Goal: Task Accomplishment & Management: Manage account settings

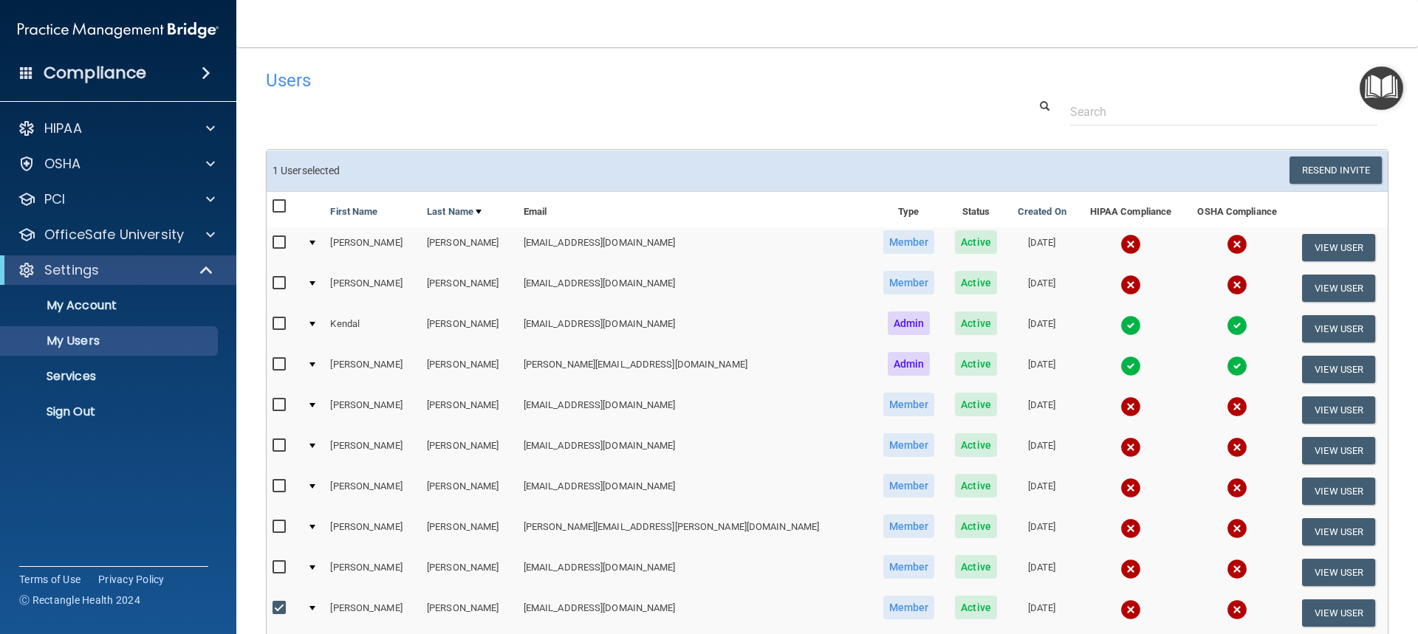
select select "20"
click at [275, 245] on input "checkbox" at bounding box center [281, 243] width 17 height 12
checkbox input "true"
click at [277, 287] on input "checkbox" at bounding box center [281, 284] width 17 height 12
checkbox input "true"
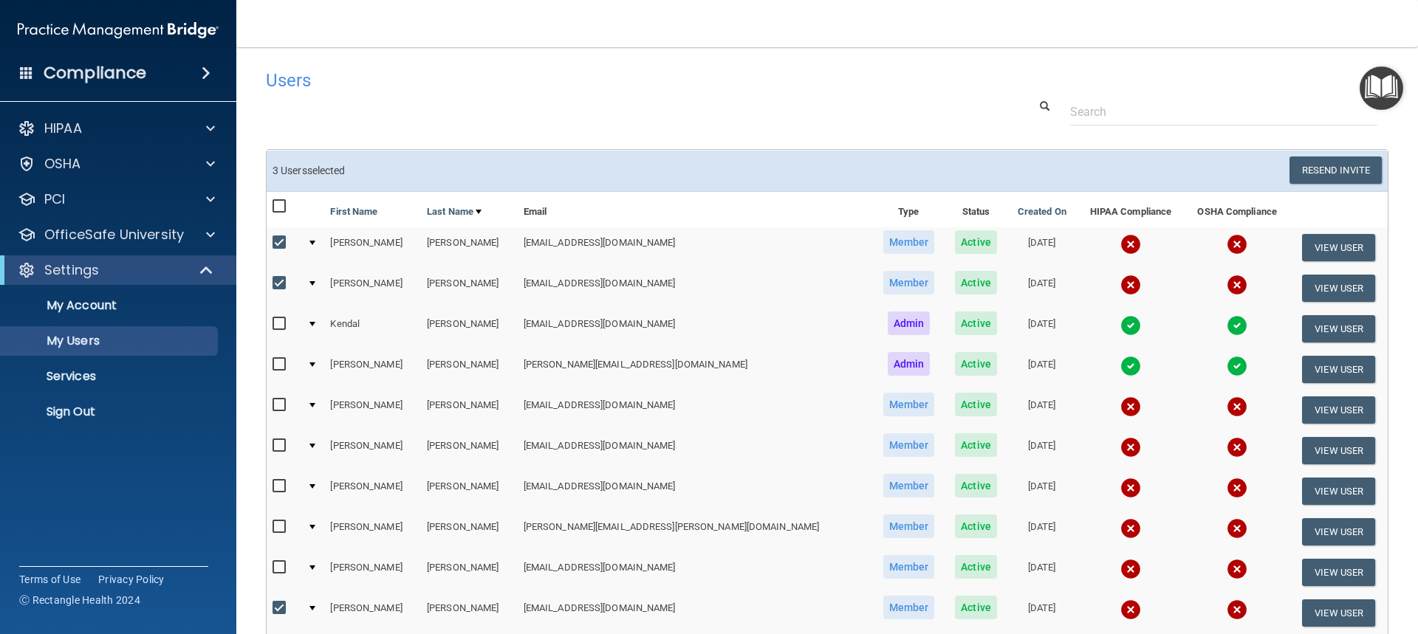
click at [278, 362] on input "checkbox" at bounding box center [281, 365] width 17 height 12
checkbox input "true"
drag, startPoint x: 279, startPoint y: 284, endPoint x: 279, endPoint y: 273, distance: 11.8
click at [279, 283] on input "checkbox" at bounding box center [281, 284] width 17 height 12
checkbox input "false"
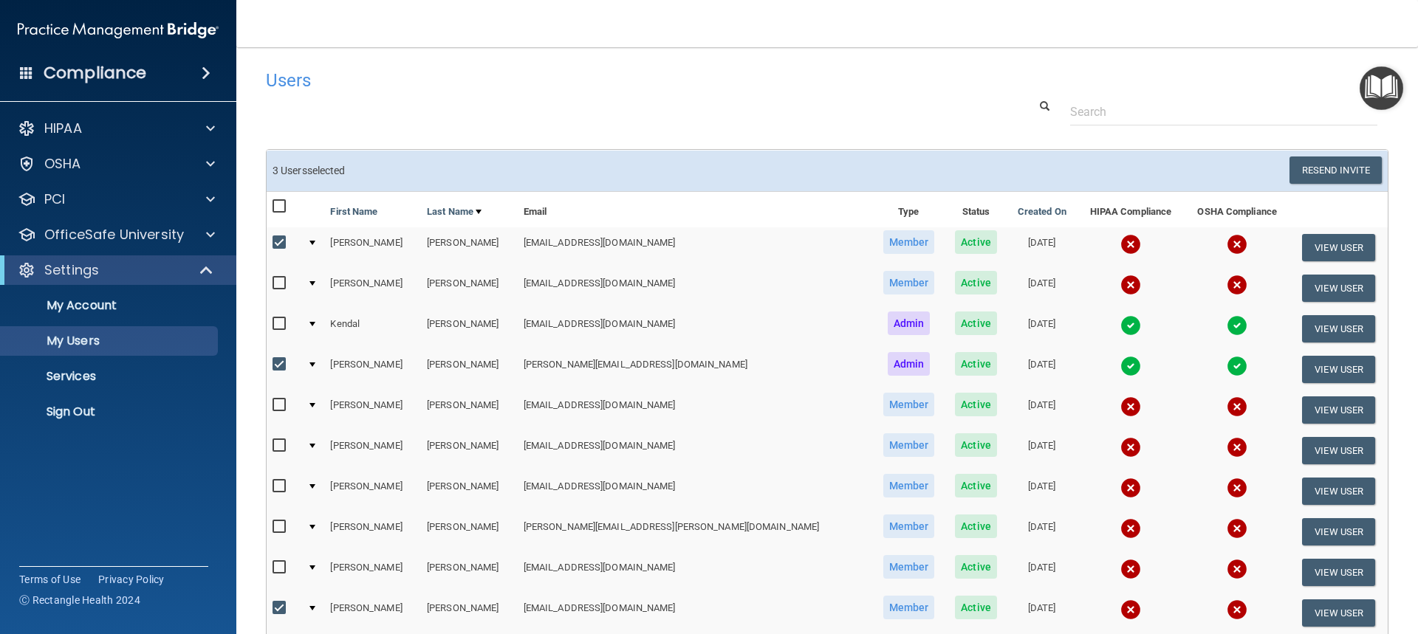
click at [277, 244] on input "checkbox" at bounding box center [281, 243] width 17 height 12
checkbox input "false"
click at [275, 362] on input "checkbox" at bounding box center [281, 365] width 17 height 12
checkbox input "false"
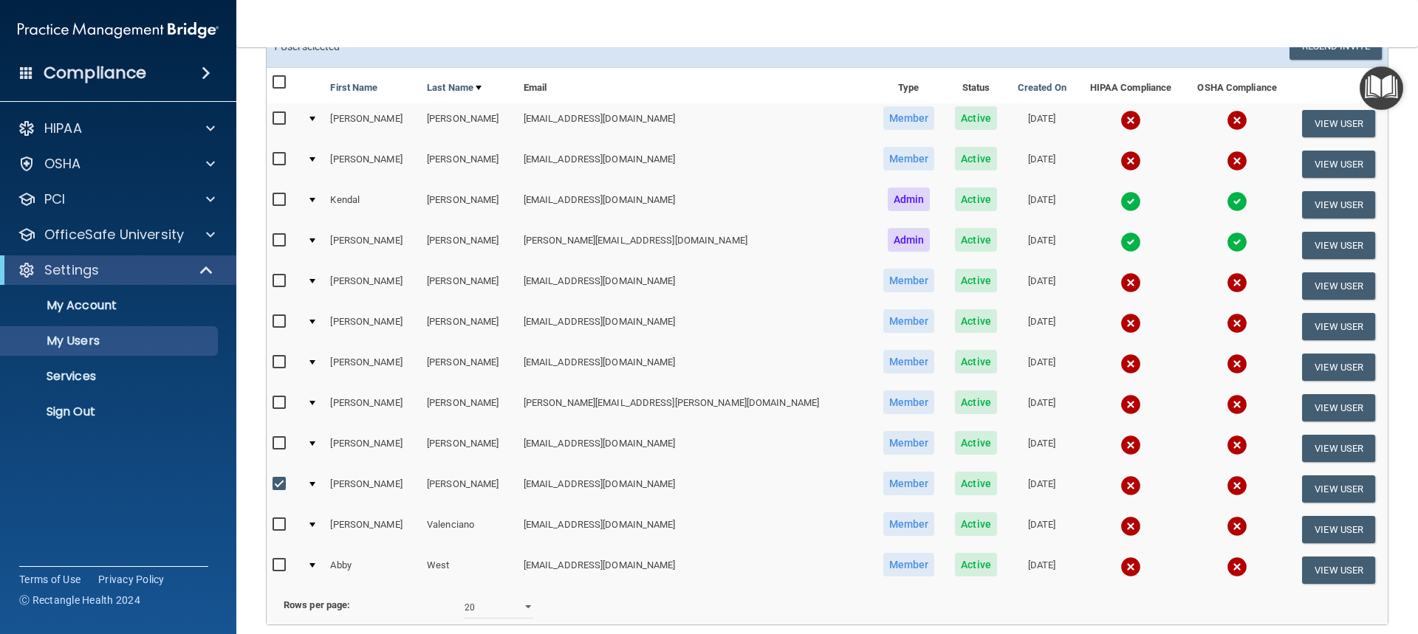
scroll to position [264, 0]
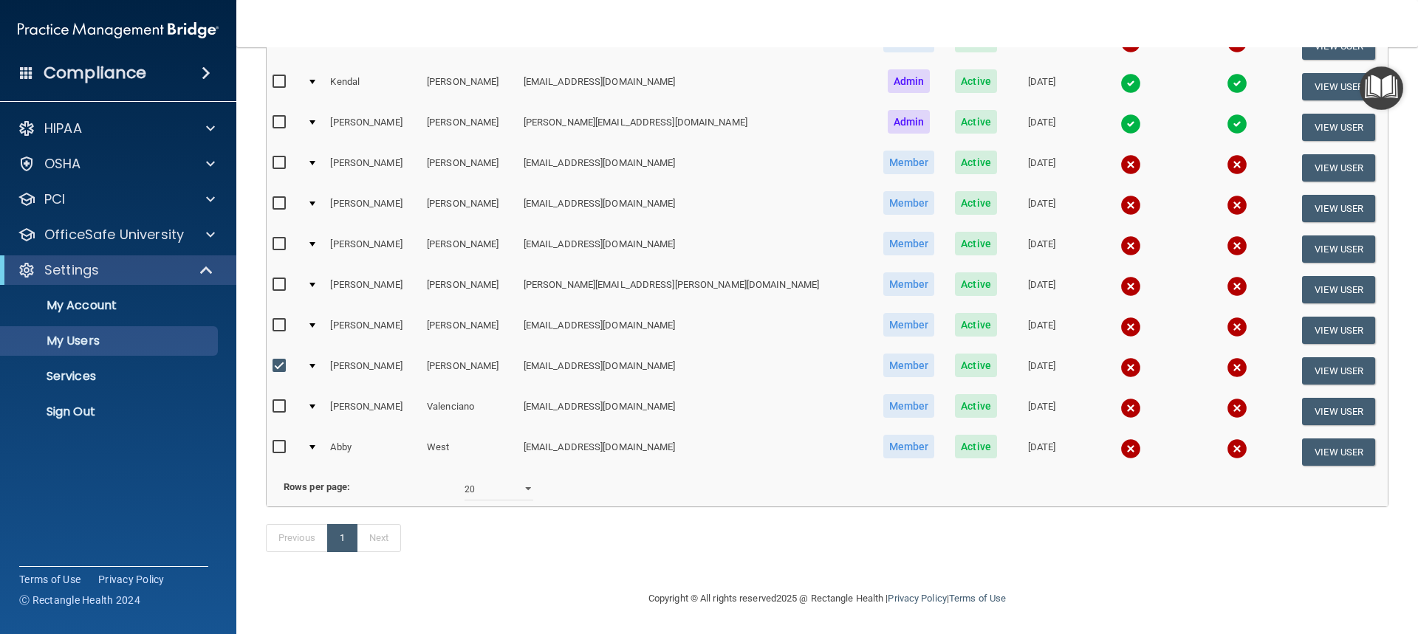
click at [281, 360] on input "checkbox" at bounding box center [281, 366] width 17 height 12
checkbox input "false"
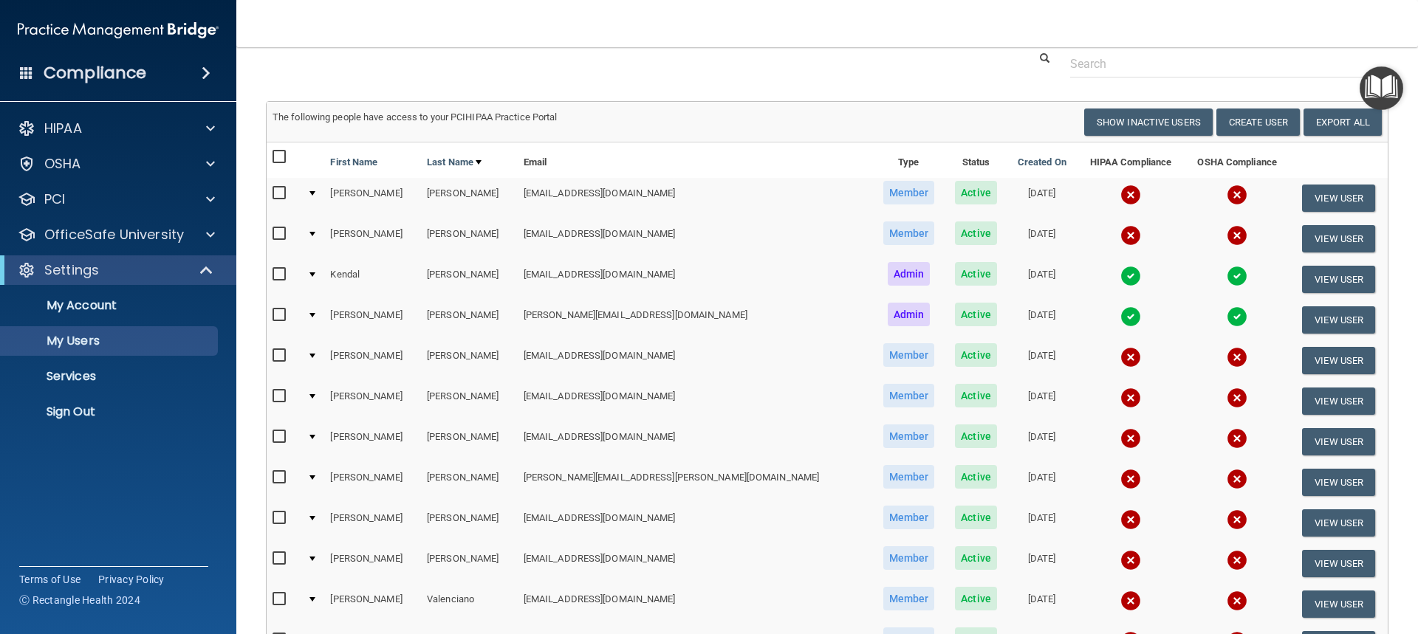
scroll to position [74, 0]
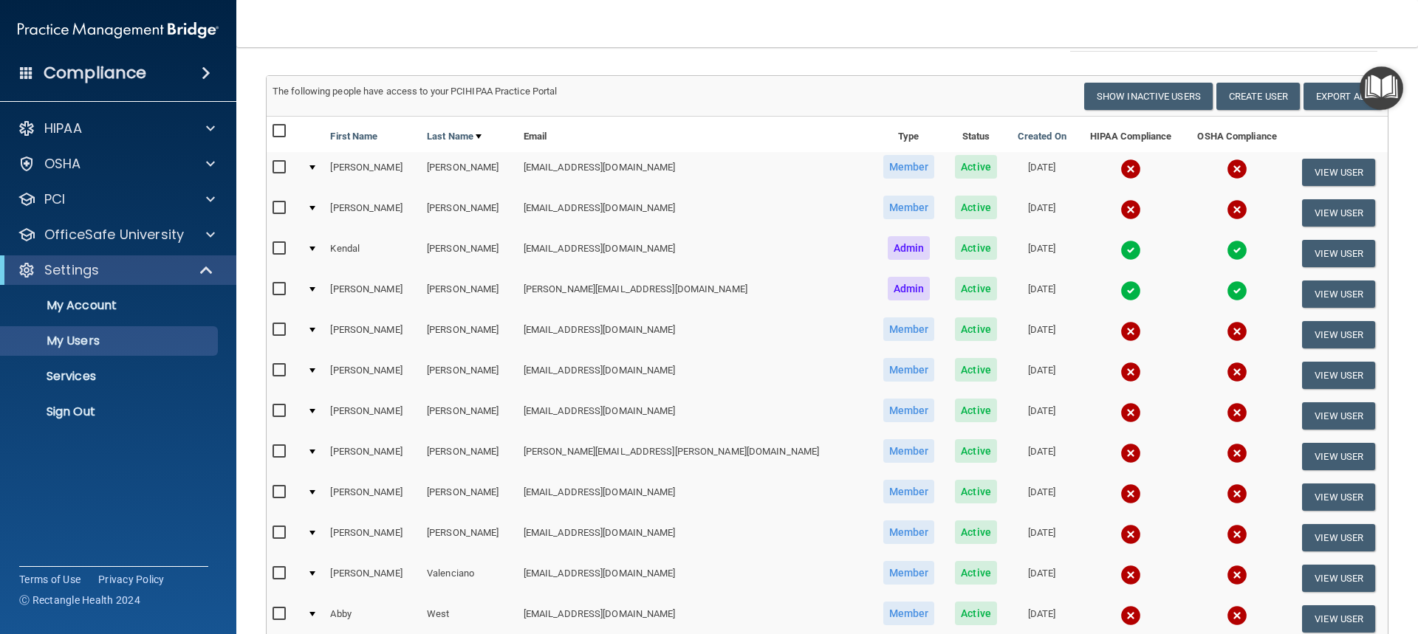
click at [361, 252] on td "Kendal" at bounding box center [372, 253] width 97 height 41
click at [955, 250] on span "Active" at bounding box center [976, 248] width 42 height 24
click at [1302, 256] on button "View User" at bounding box center [1338, 253] width 73 height 27
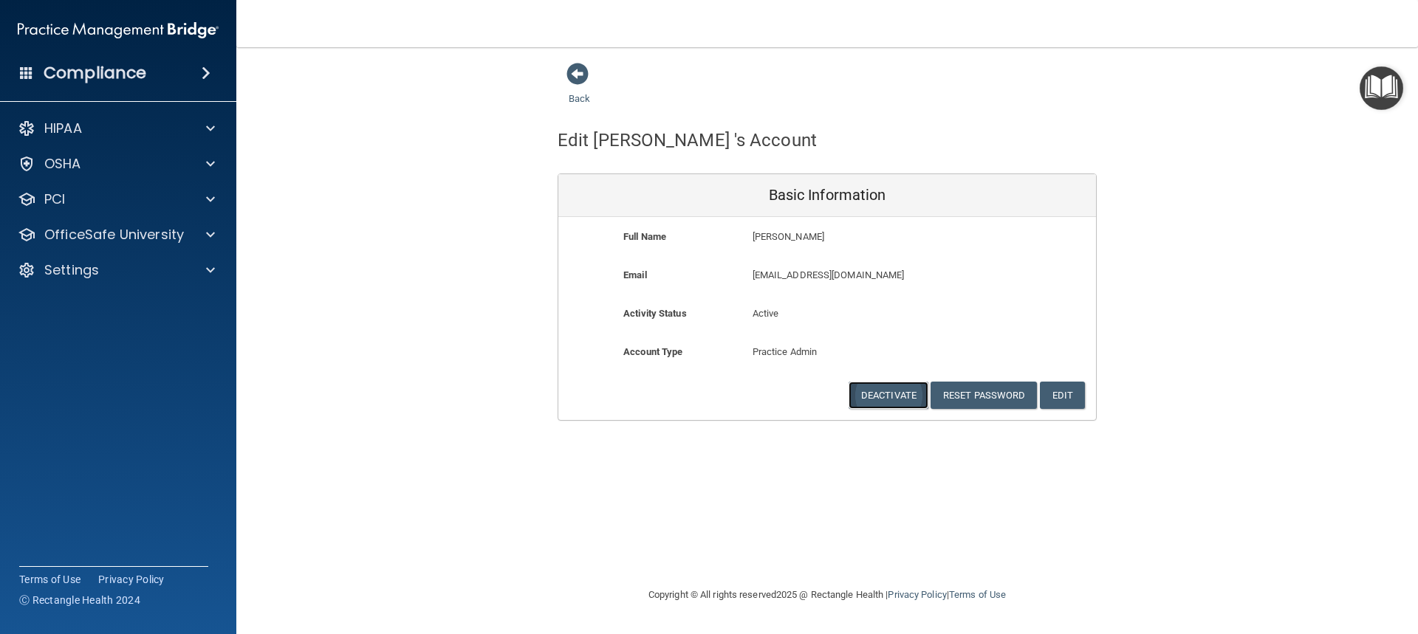
click at [887, 391] on button "Deactivate" at bounding box center [889, 395] width 80 height 27
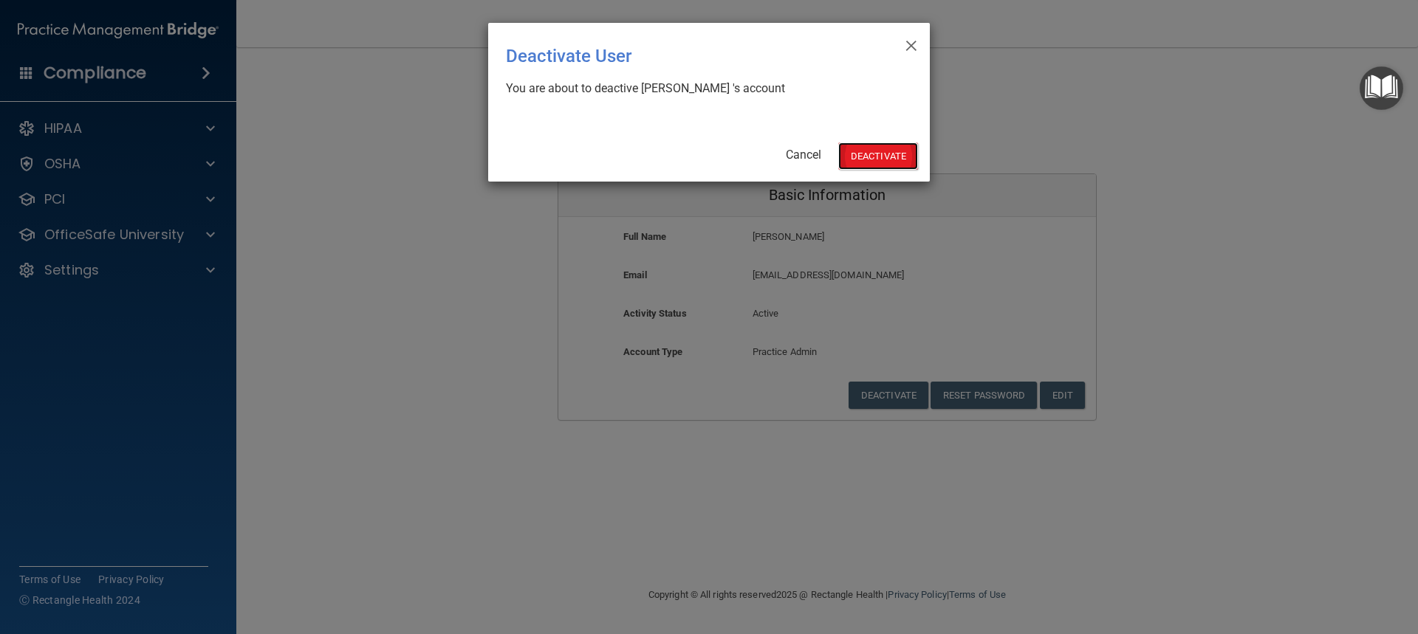
click at [877, 153] on button "Deactivate" at bounding box center [878, 156] width 80 height 27
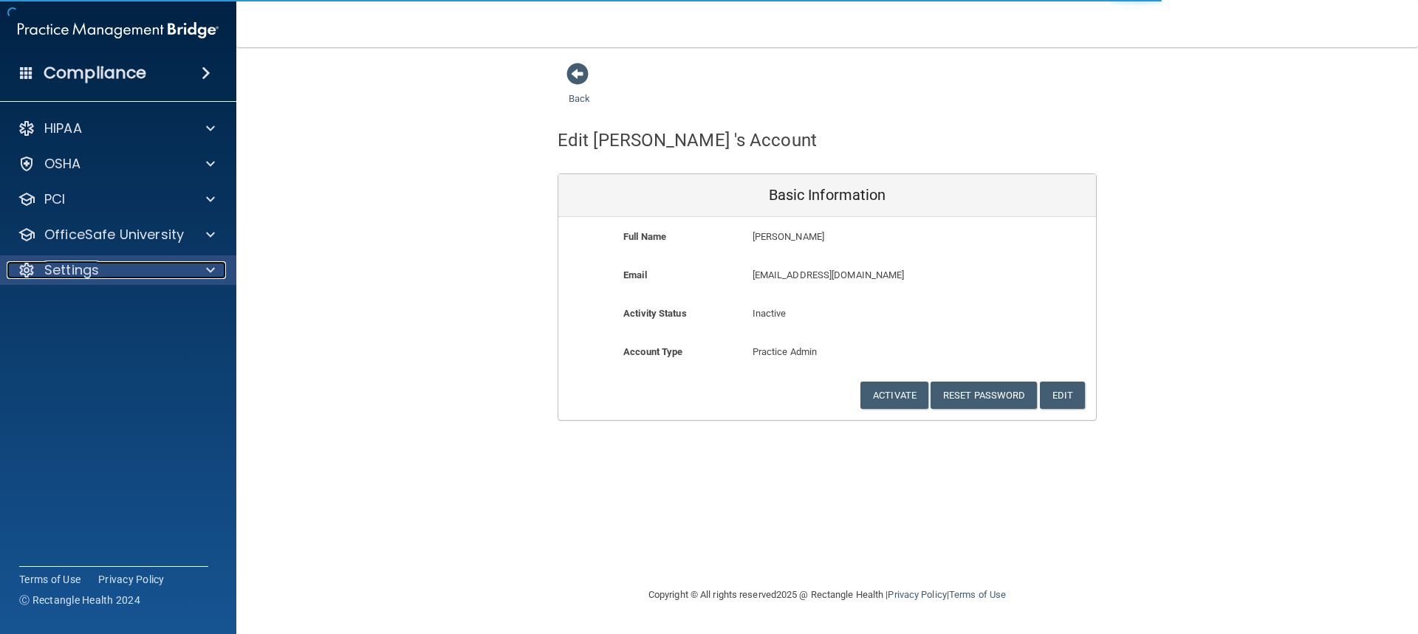
click at [75, 274] on p "Settings" at bounding box center [71, 270] width 55 height 18
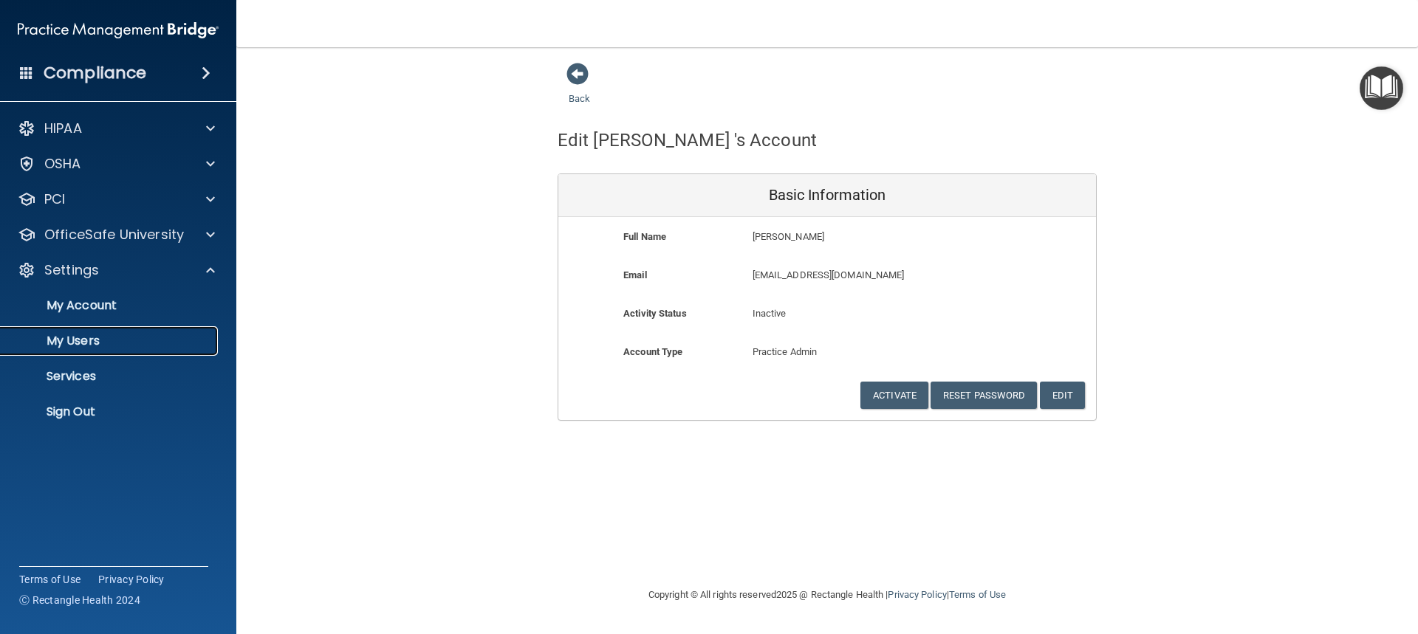
click at [110, 347] on p "My Users" at bounding box center [111, 341] width 202 height 15
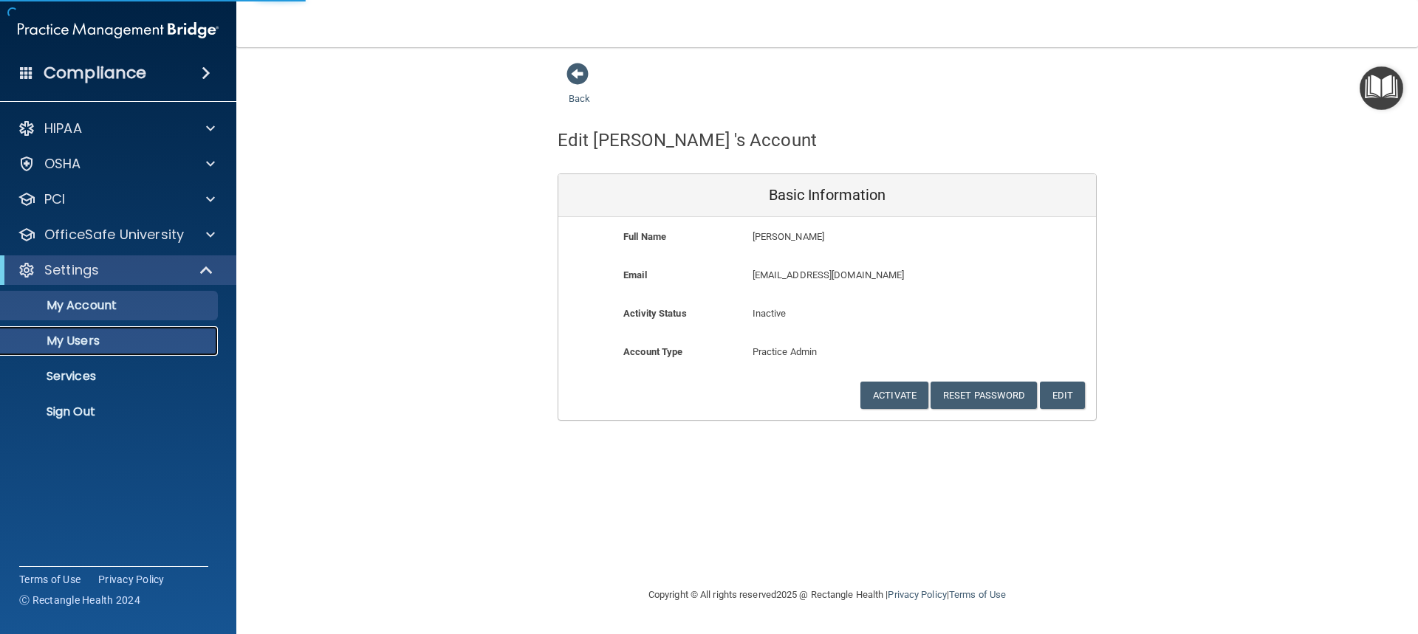
select select "20"
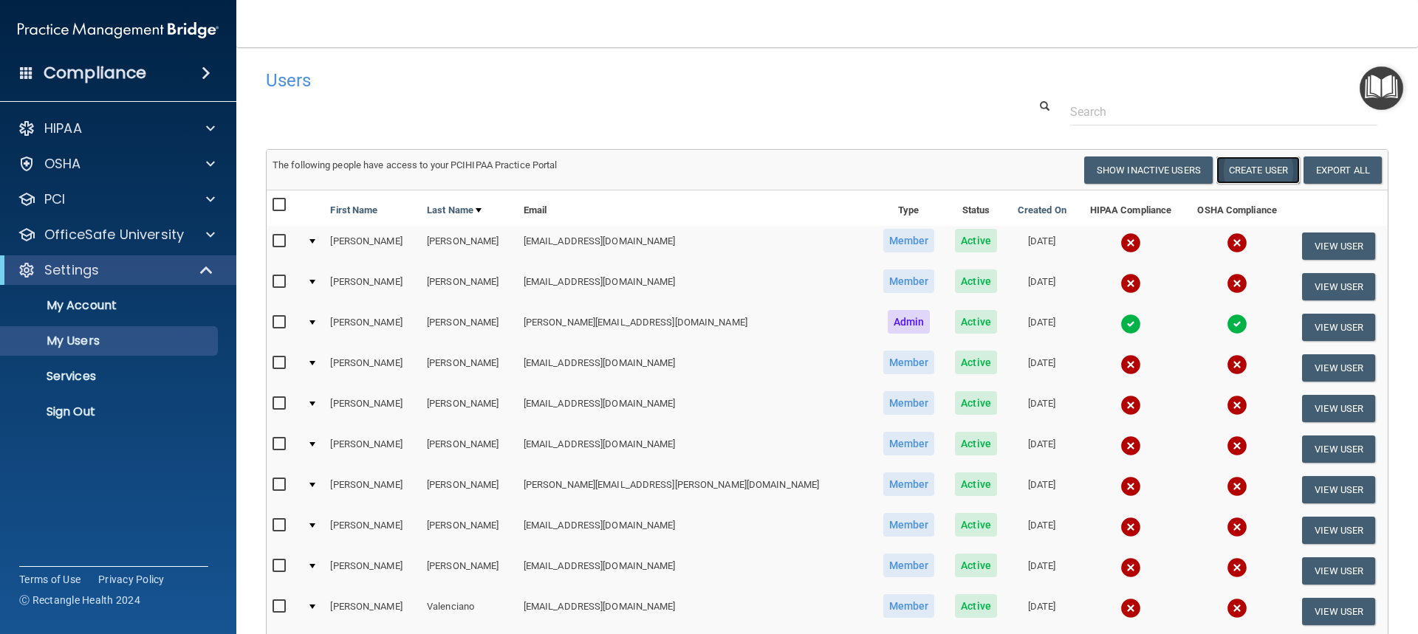
click at [1252, 168] on button "Create User" at bounding box center [1257, 170] width 83 height 27
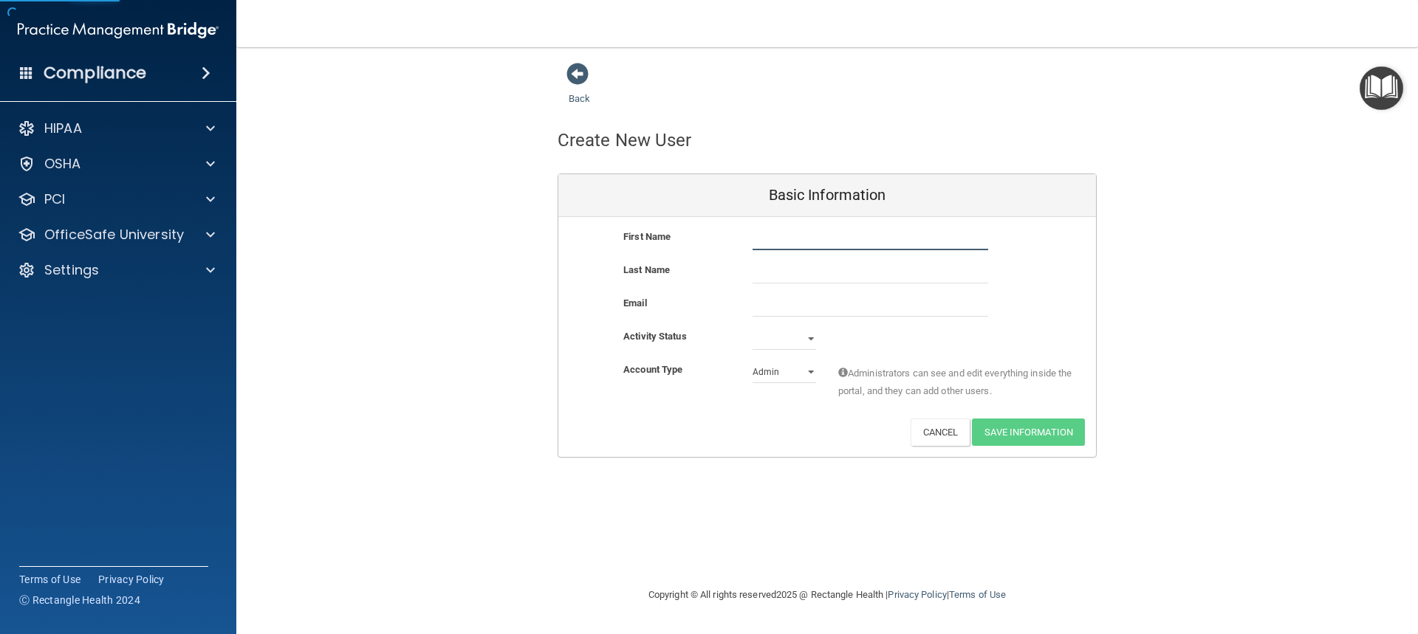
click at [791, 244] on input "text" at bounding box center [871, 239] width 236 height 22
drag, startPoint x: 849, startPoint y: 242, endPoint x: 783, endPoint y: 239, distance: 65.8
click at [783, 239] on input "[PERSON_NAME]" at bounding box center [871, 239] width 236 height 22
type input "Falynn"
click at [755, 267] on input "text" at bounding box center [871, 272] width 236 height 22
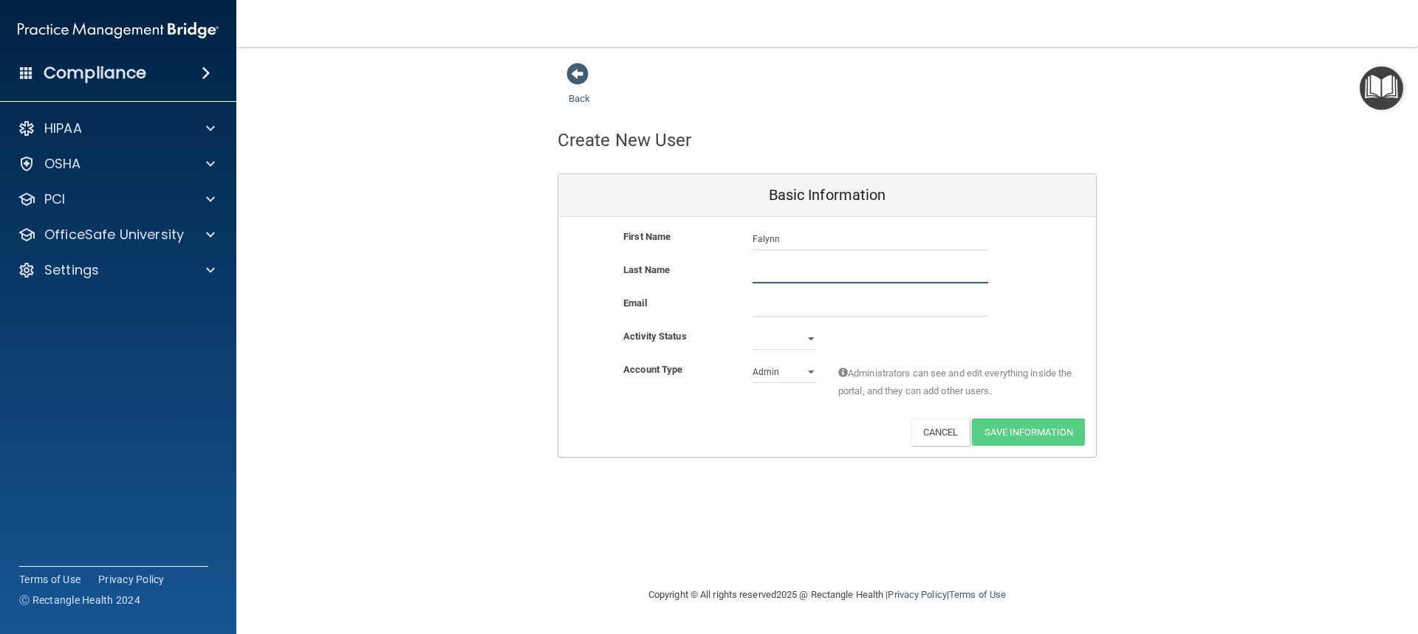
drag, startPoint x: 755, startPoint y: 267, endPoint x: 979, endPoint y: 273, distance: 223.8
click at [979, 273] on input "text" at bounding box center [871, 272] width 236 height 22
paste input "[PERSON_NAME]"
type input "[PERSON_NAME]"
click at [799, 306] on input "email" at bounding box center [871, 306] width 236 height 22
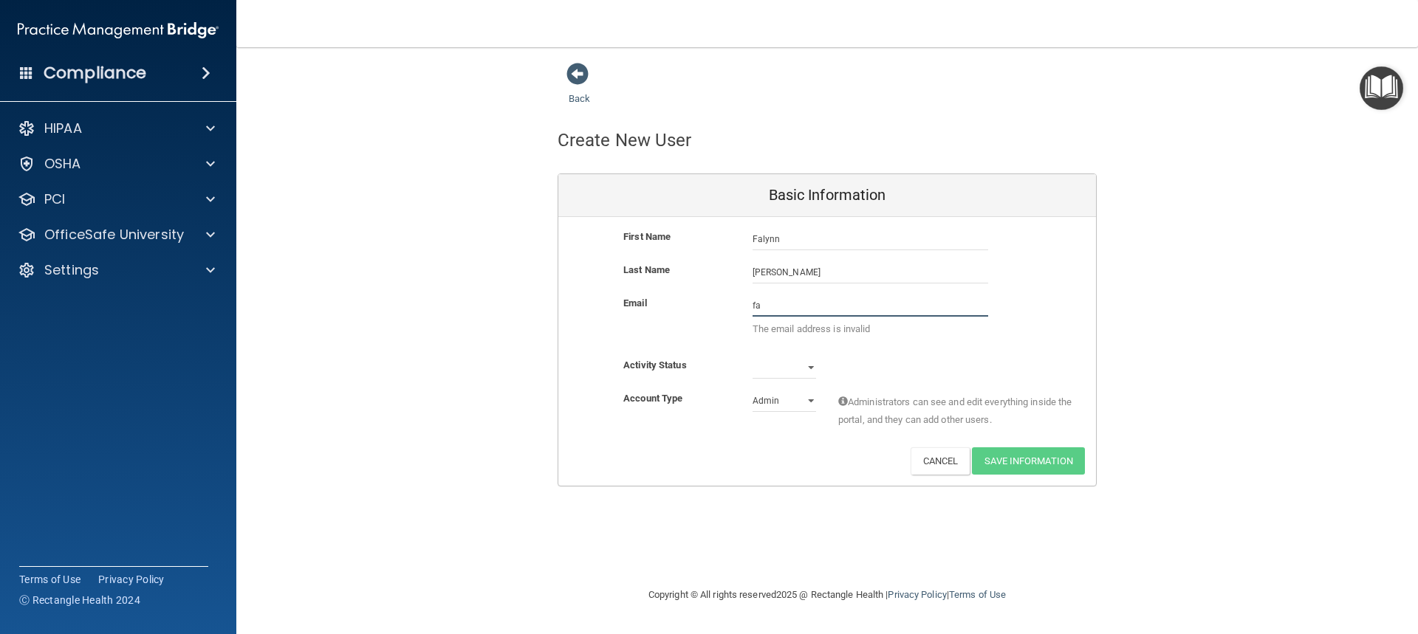
type input "f"
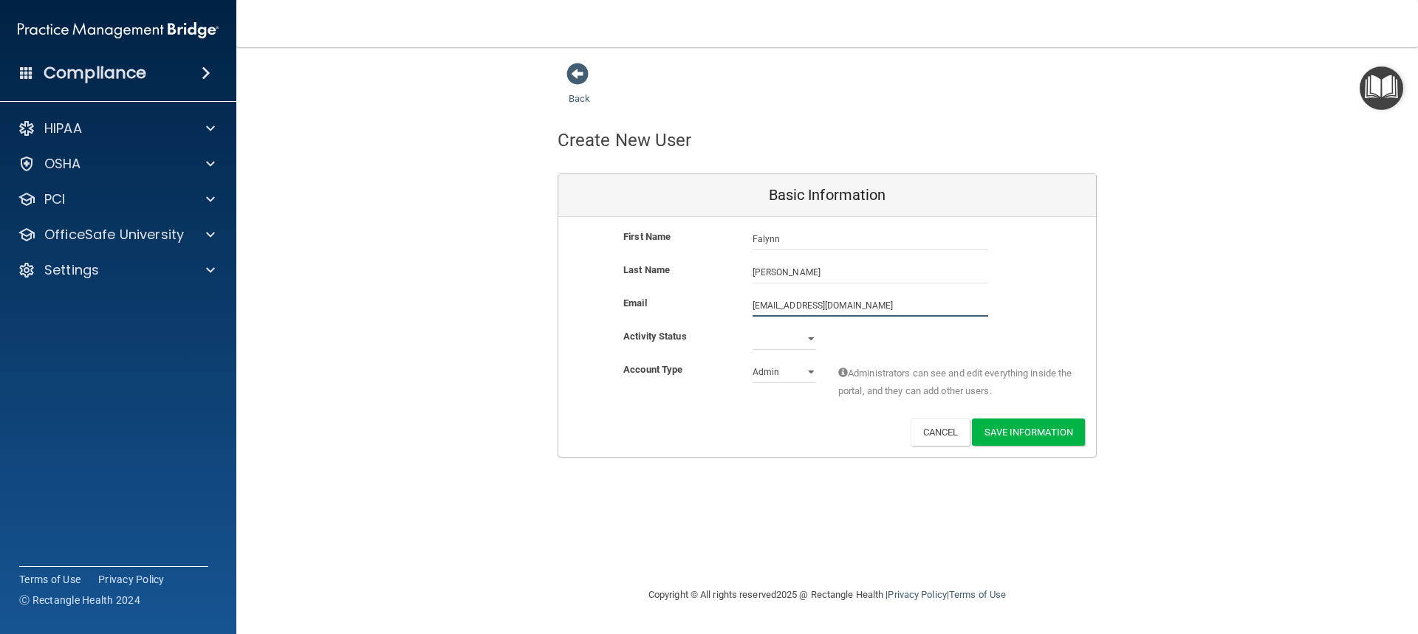
type input "[EMAIL_ADDRESS][DOMAIN_NAME]"
click at [790, 345] on select "Active Inactive" at bounding box center [785, 339] width 64 height 22
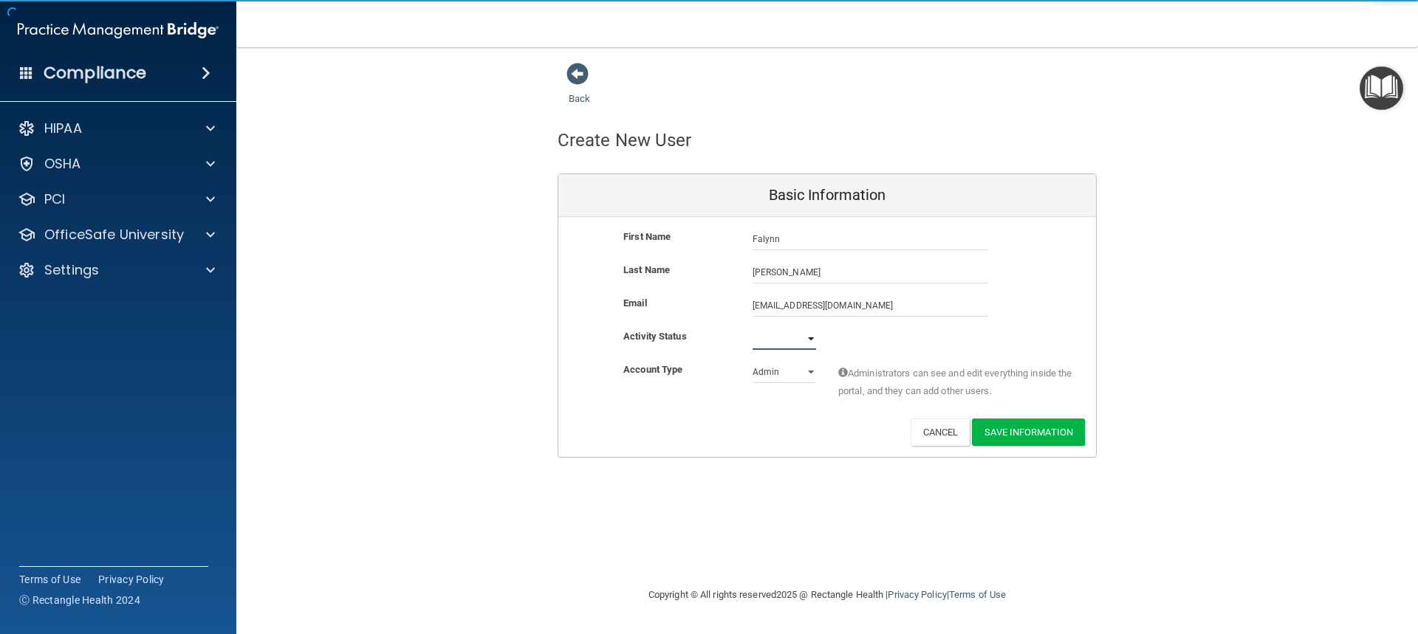
select select "active"
click at [753, 328] on select "Active Inactive" at bounding box center [785, 339] width 64 height 22
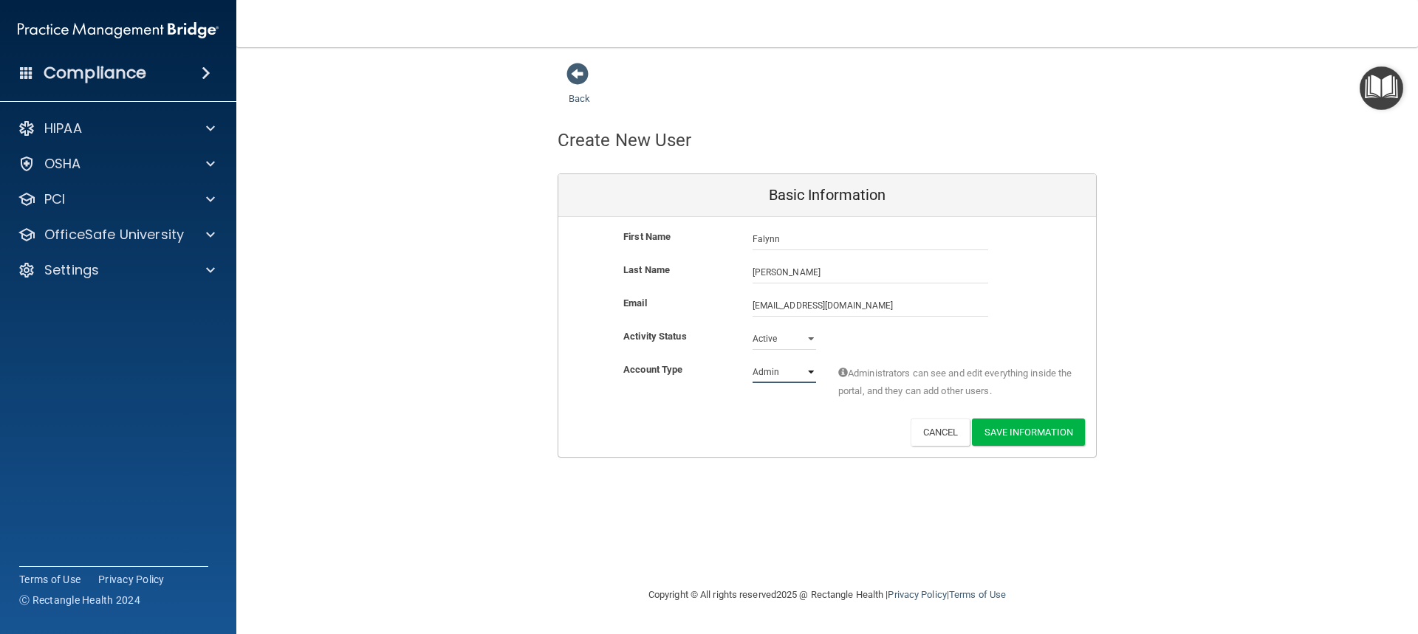
click at [770, 371] on select "Admin Member" at bounding box center [785, 372] width 64 height 22
select select "practice_member"
click at [753, 361] on select "Admin Member" at bounding box center [785, 372] width 64 height 22
click at [1044, 433] on button "Save Information" at bounding box center [1028, 432] width 113 height 27
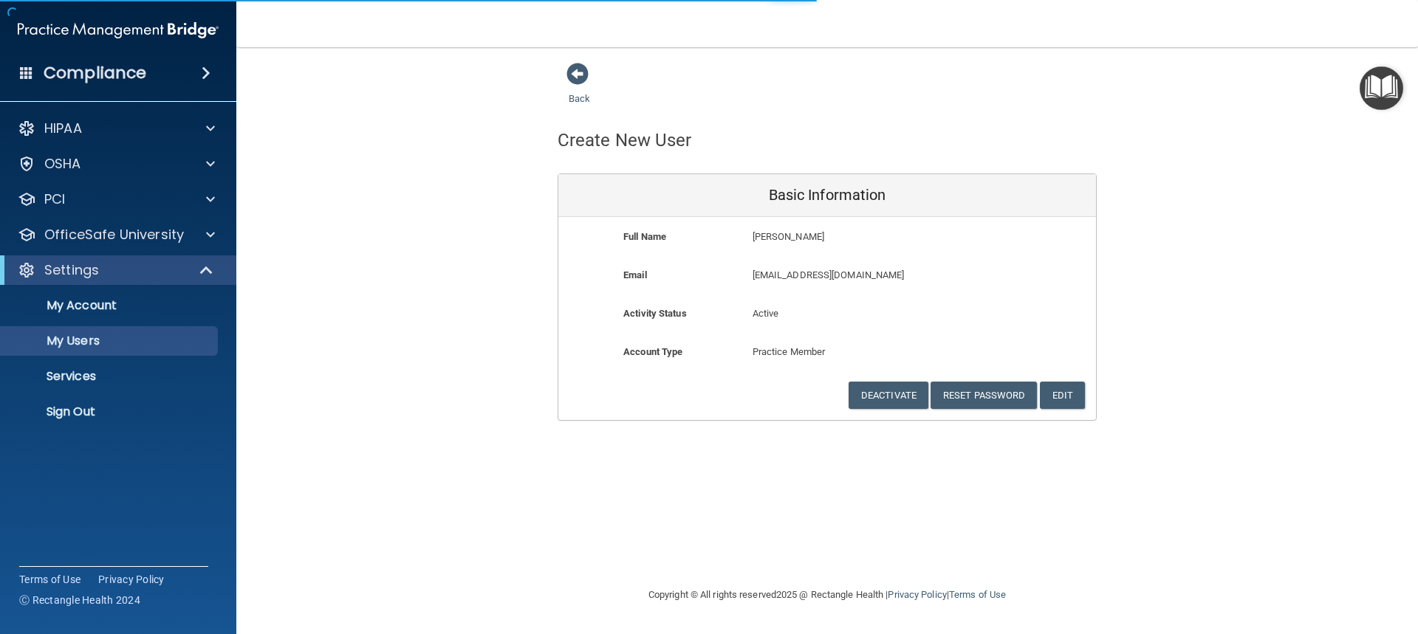
select select "20"
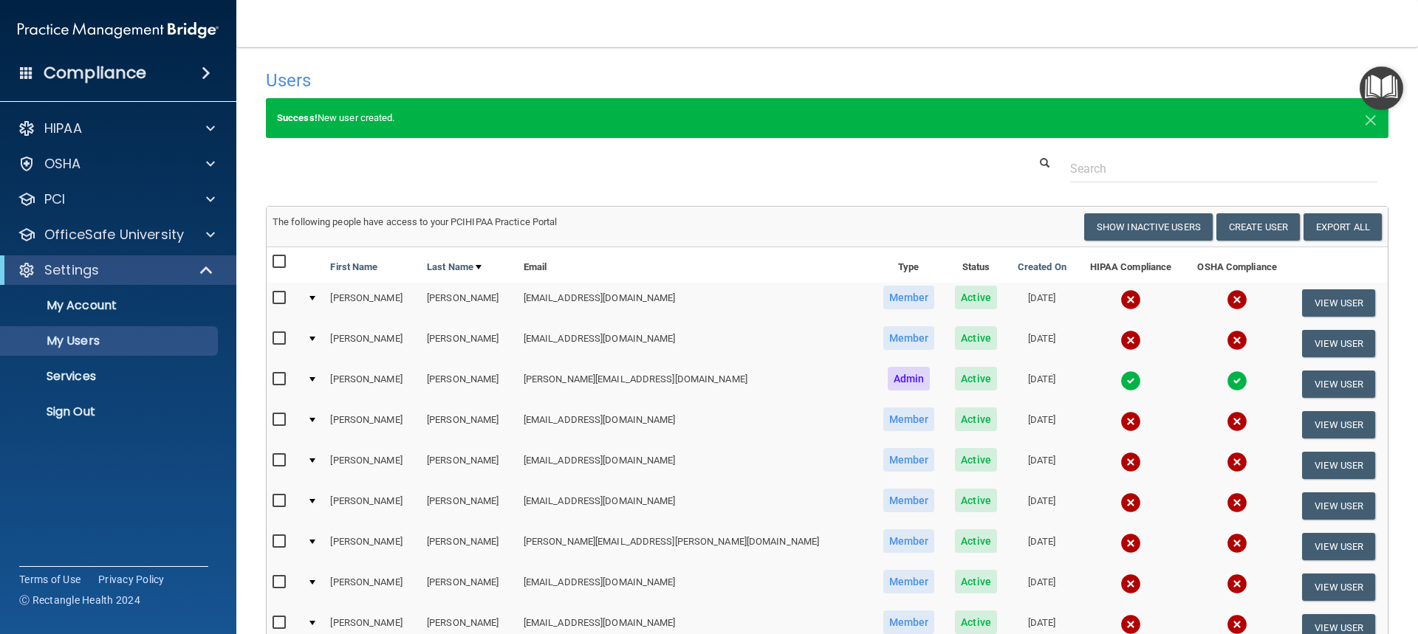
click at [281, 262] on input "checkbox" at bounding box center [281, 262] width 17 height 12
checkbox input "true"
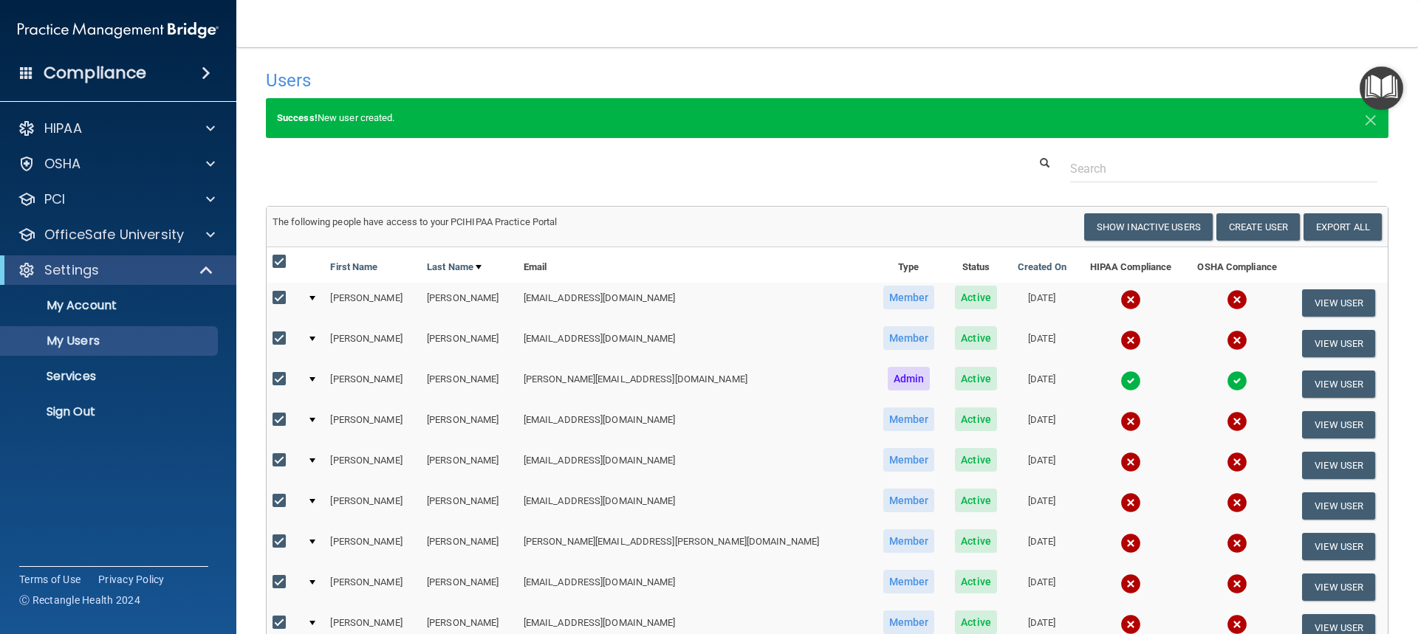
checkbox input "true"
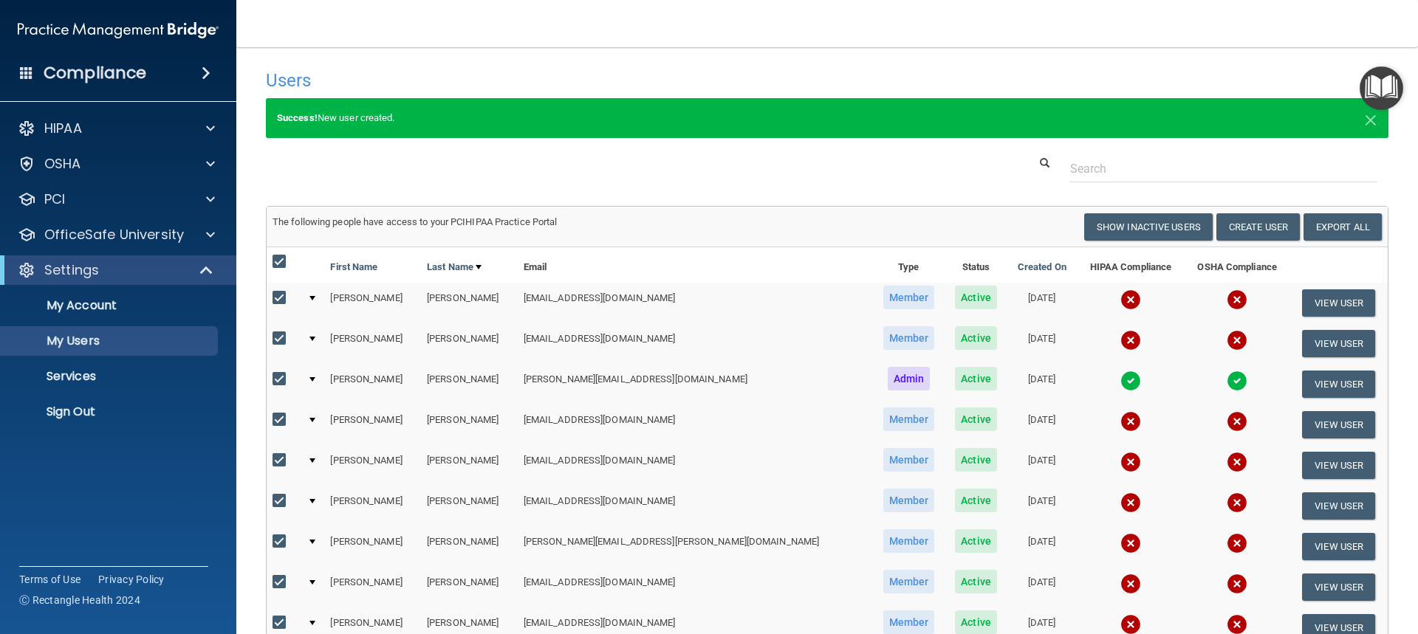
checkbox input "true"
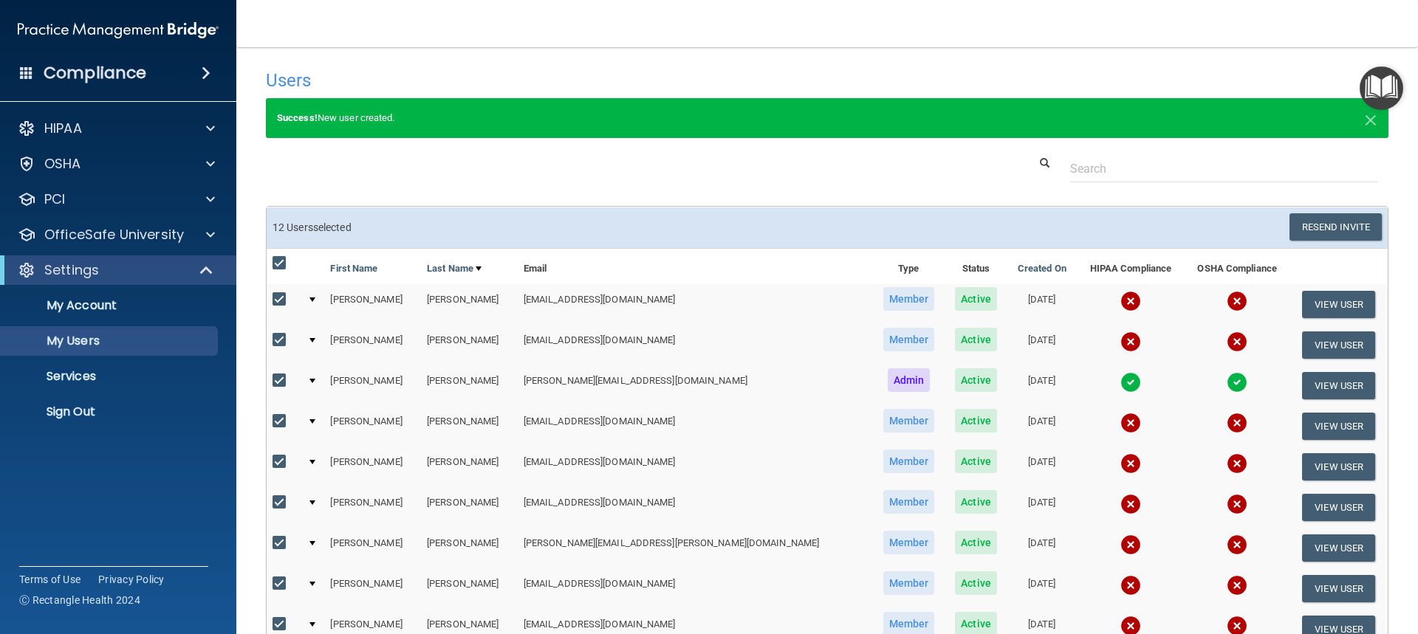
click at [275, 381] on input "checkbox" at bounding box center [281, 381] width 17 height 12
checkbox input "false"
drag, startPoint x: 1340, startPoint y: 225, endPoint x: 713, endPoint y: 387, distance: 647.0
click at [721, 397] on div "11 User s selected Resend Invite Export All Create User Show Inactive Users Fir…" at bounding box center [827, 488] width 1121 height 563
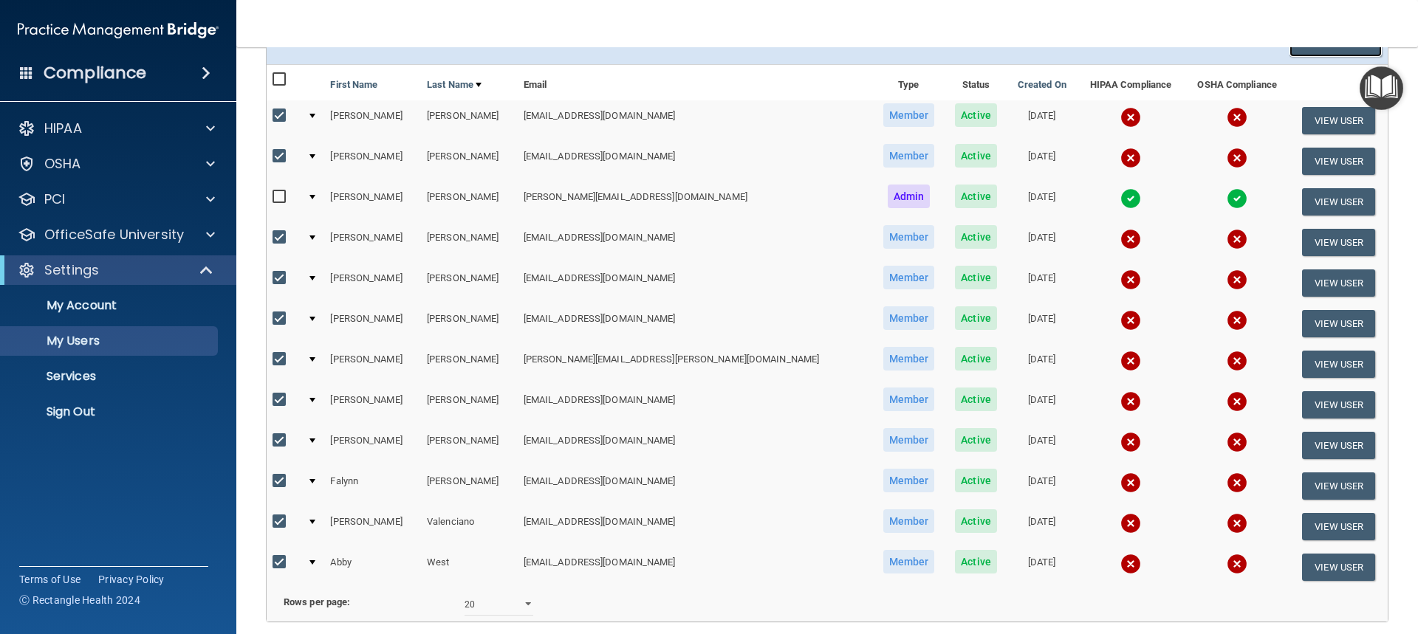
scroll to position [174, 0]
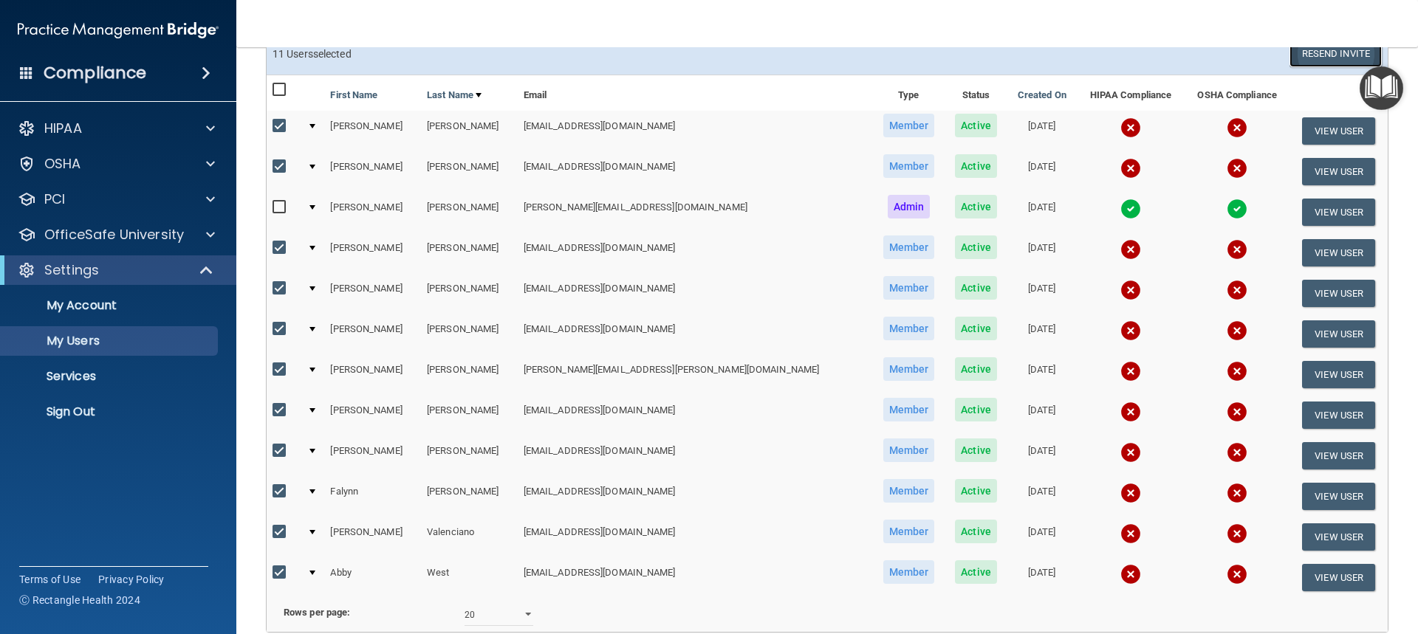
click at [1306, 56] on button "Resend Invite" at bounding box center [1335, 53] width 92 height 27
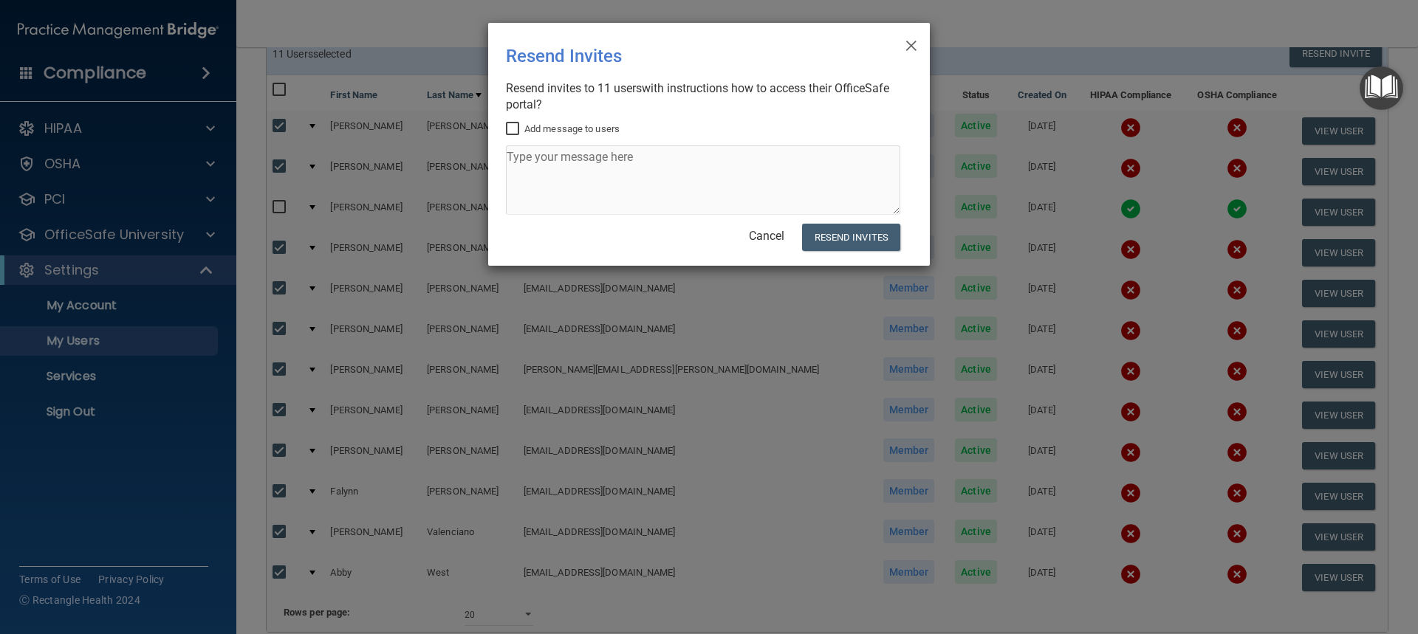
click at [513, 126] on input "Add message to users" at bounding box center [514, 129] width 17 height 12
checkbox input "true"
click at [550, 163] on textarea at bounding box center [703, 179] width 394 height 69
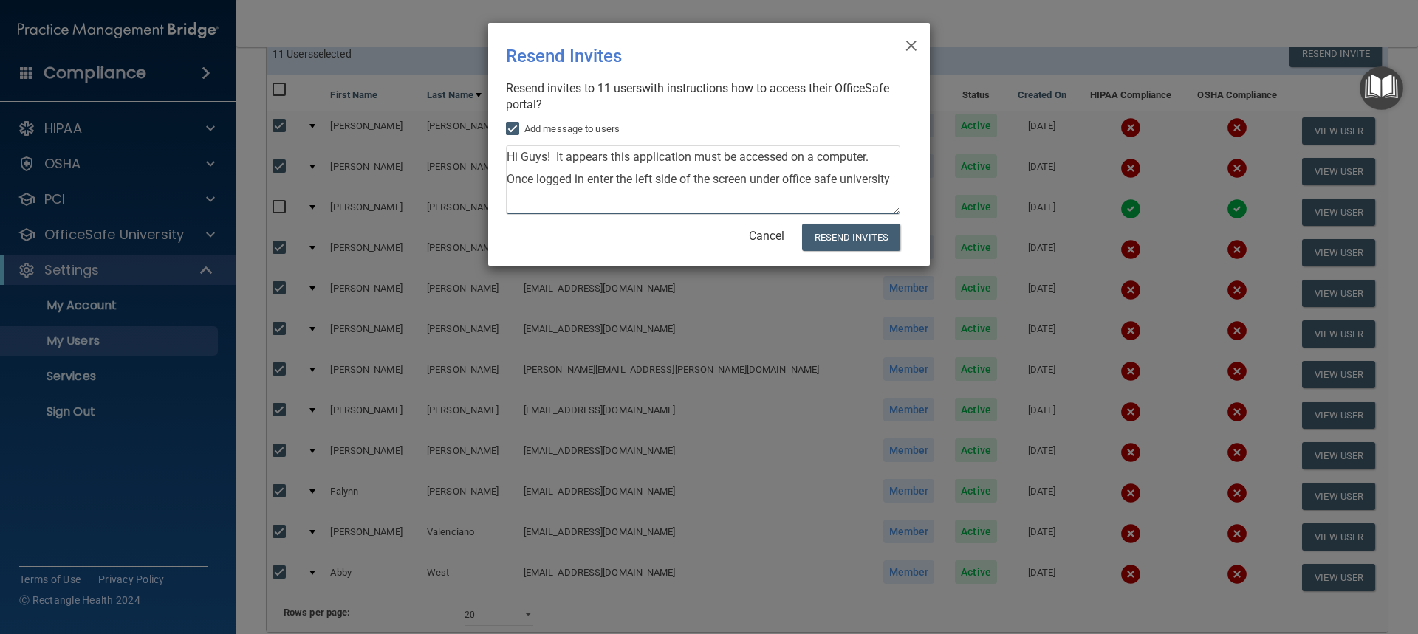
click at [583, 179] on textarea "Hi Guys! It appears this application must be accessed on a computer. Once logge…" at bounding box center [703, 179] width 394 height 69
click at [896, 179] on textarea "Hi Guys! It appears this application must be accessed on a computer. Once logge…" at bounding box center [703, 179] width 394 height 69
click at [510, 197] on textarea "Hi Guys! It appears this application must be accessed on a computer. Once logge…" at bounding box center [703, 179] width 394 height 69
click at [548, 200] on textarea "Hi Guys! It appears this application must be accessed on a computer. Once logge…" at bounding box center [703, 179] width 394 height 69
click at [730, 203] on textarea "Hi Guys! It appears this application must be accessed on a computer. Once logge…" at bounding box center [703, 179] width 394 height 69
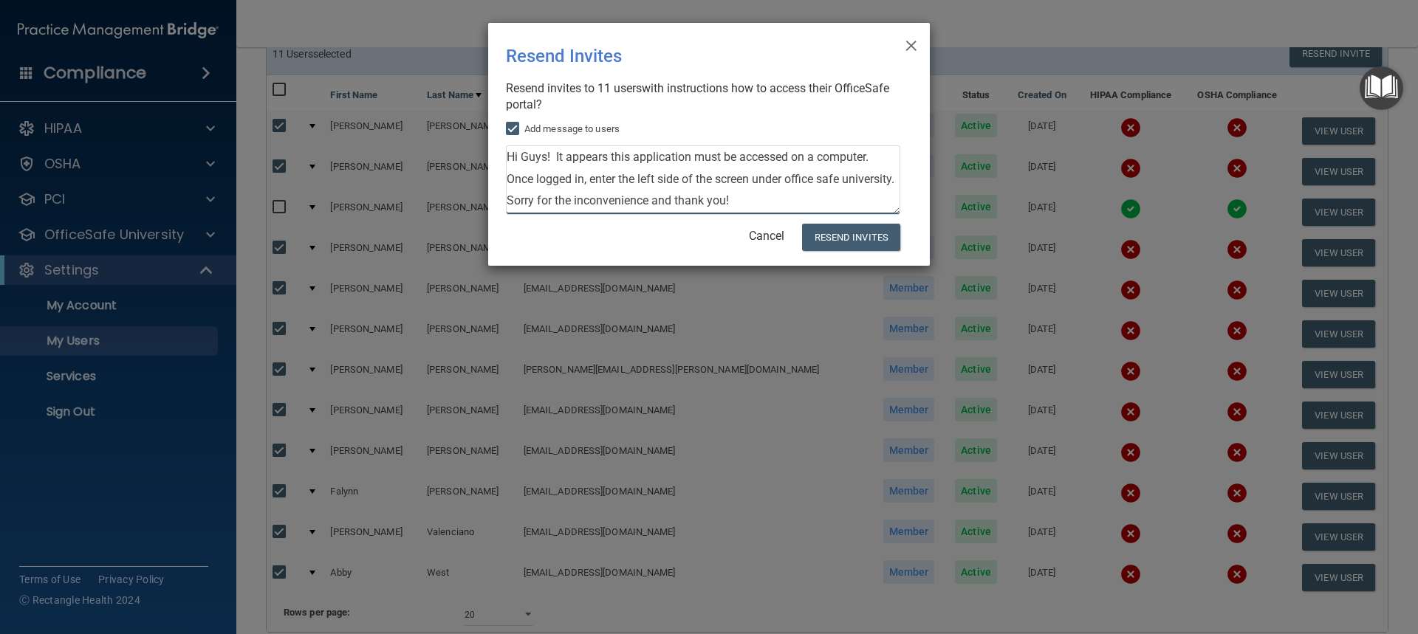
click at [874, 157] on textarea "Hi Guys! It appears this application must be accessed on a computer. Once logge…" at bounding box center [703, 179] width 394 height 69
drag, startPoint x: 856, startPoint y: 160, endPoint x: 826, endPoint y: 165, distance: 30.8
click at [826, 165] on textarea "Hi Guys! It appears this application must be accessed on a computer. Cell phone…" at bounding box center [703, 179] width 394 height 69
click at [622, 179] on textarea "Hi Guys! It appears this application must be accessed on a computer. Cell phone…" at bounding box center [703, 179] width 394 height 69
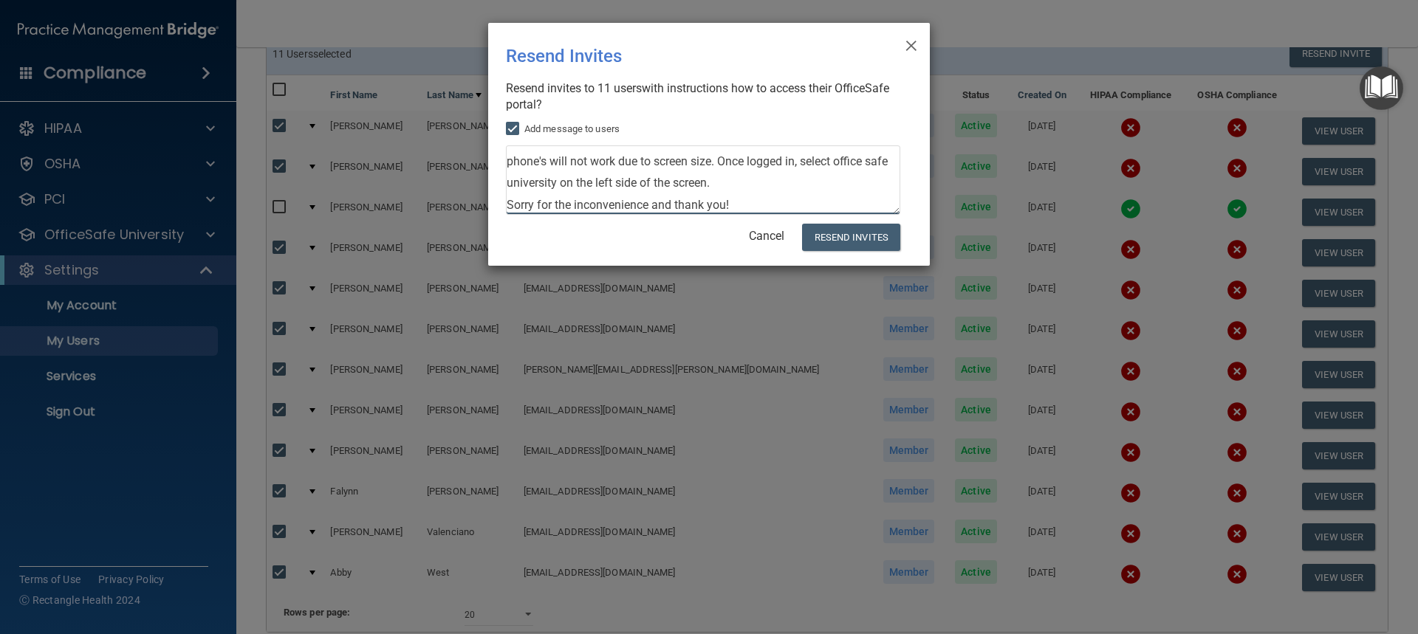
scroll to position [19, 0]
type textarea "Hi Guys! It appears this application must be accessed on a computer. Cell phone…"
click at [837, 235] on button "Resend Invites" at bounding box center [851, 237] width 98 height 27
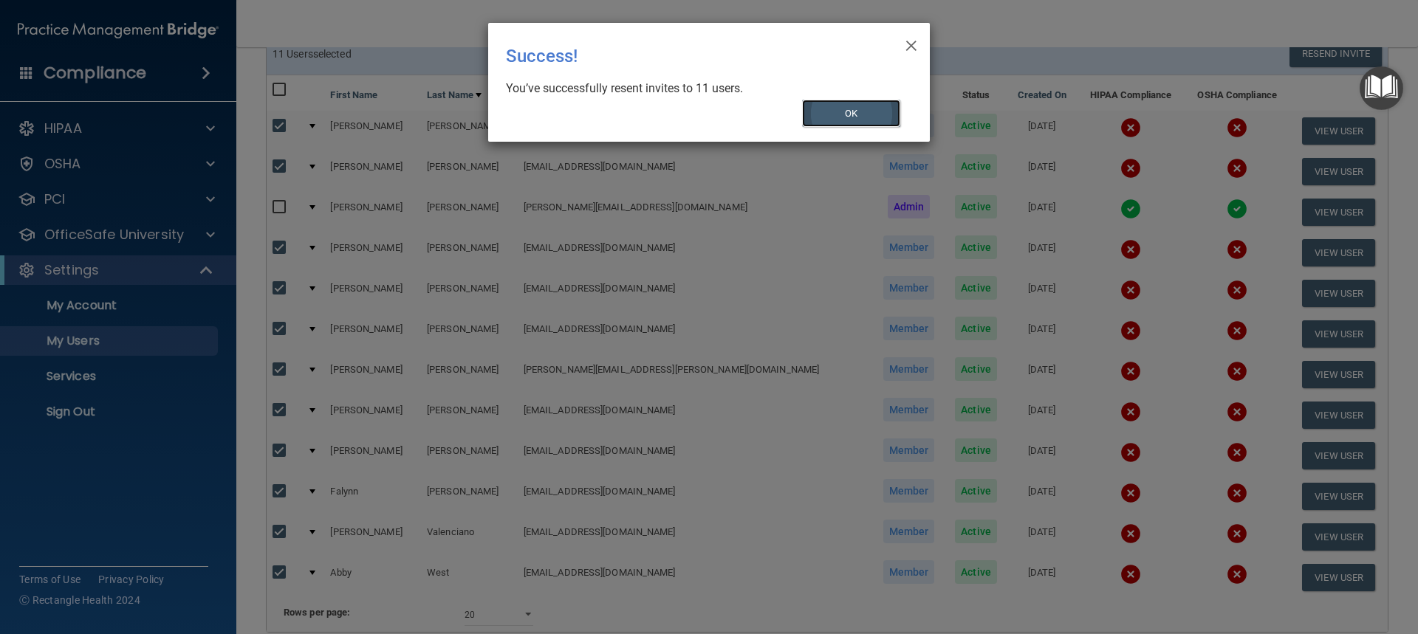
click at [856, 120] on button "OK" at bounding box center [851, 113] width 99 height 27
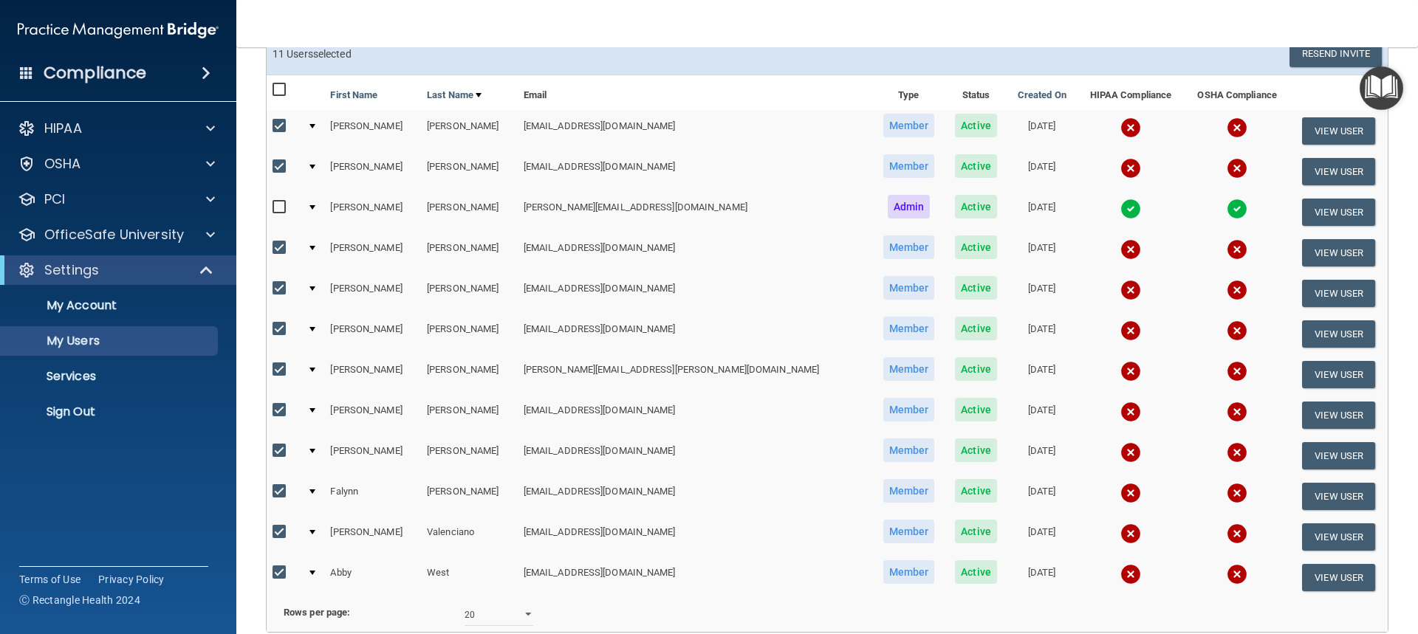
click at [283, 326] on input "checkbox" at bounding box center [281, 329] width 17 height 12
checkbox input "false"
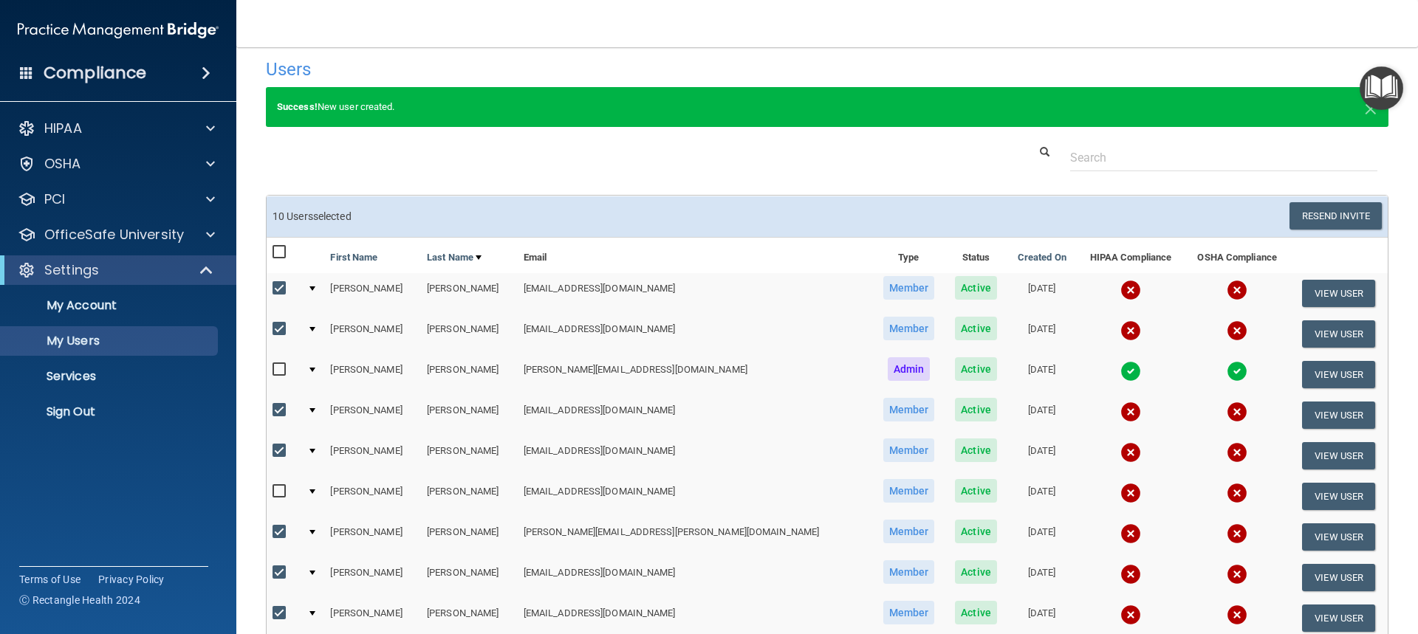
scroll to position [0, 0]
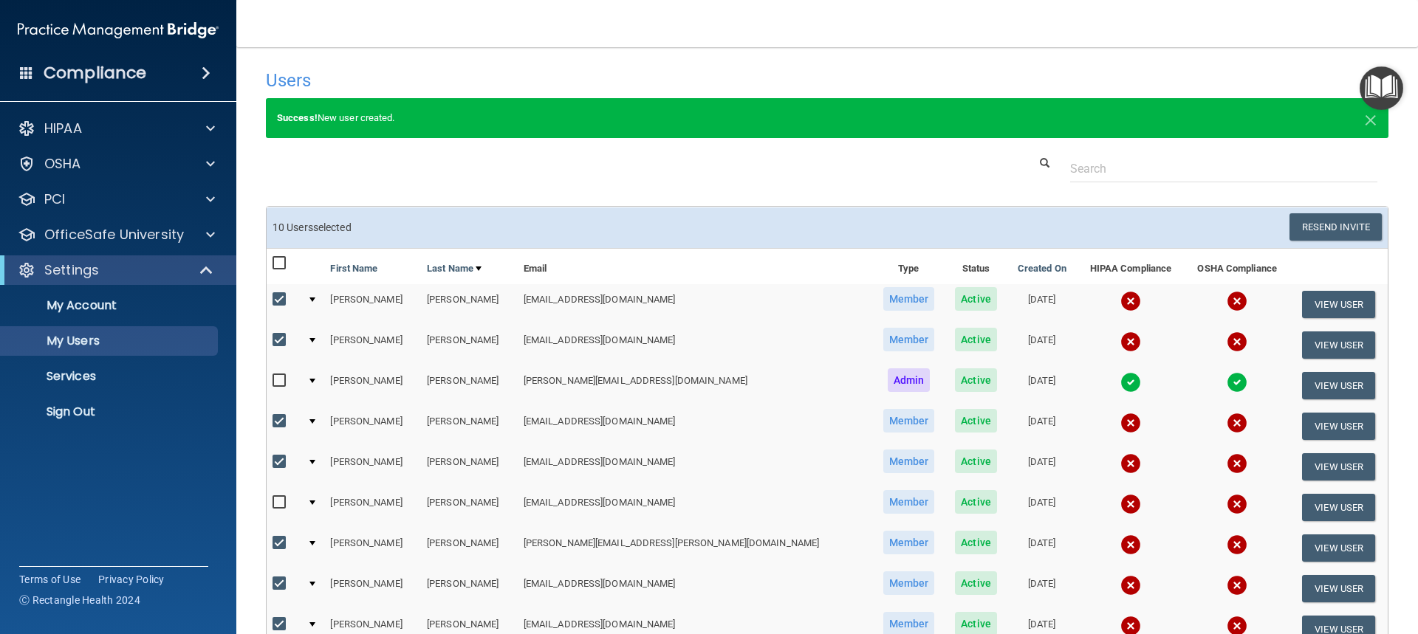
drag, startPoint x: 275, startPoint y: 260, endPoint x: 414, endPoint y: 253, distance: 139.0
click at [278, 262] on input "checkbox" at bounding box center [281, 264] width 17 height 12
checkbox input "true"
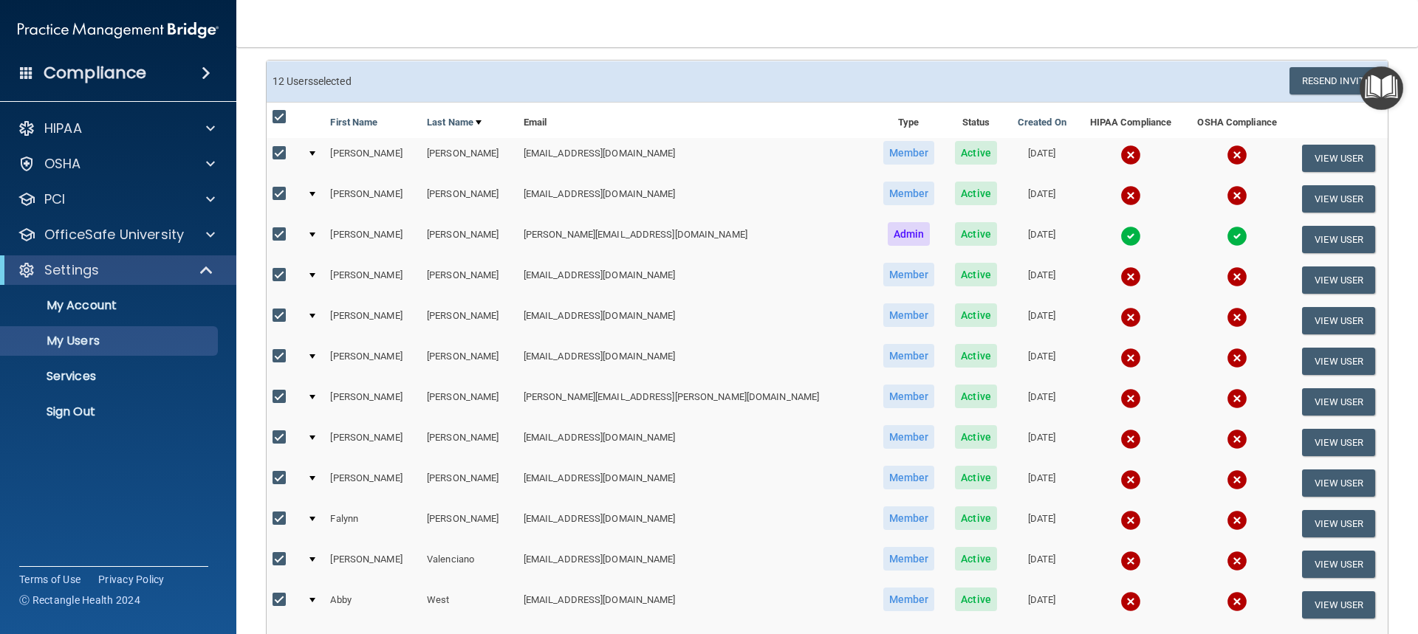
scroll to position [74, 0]
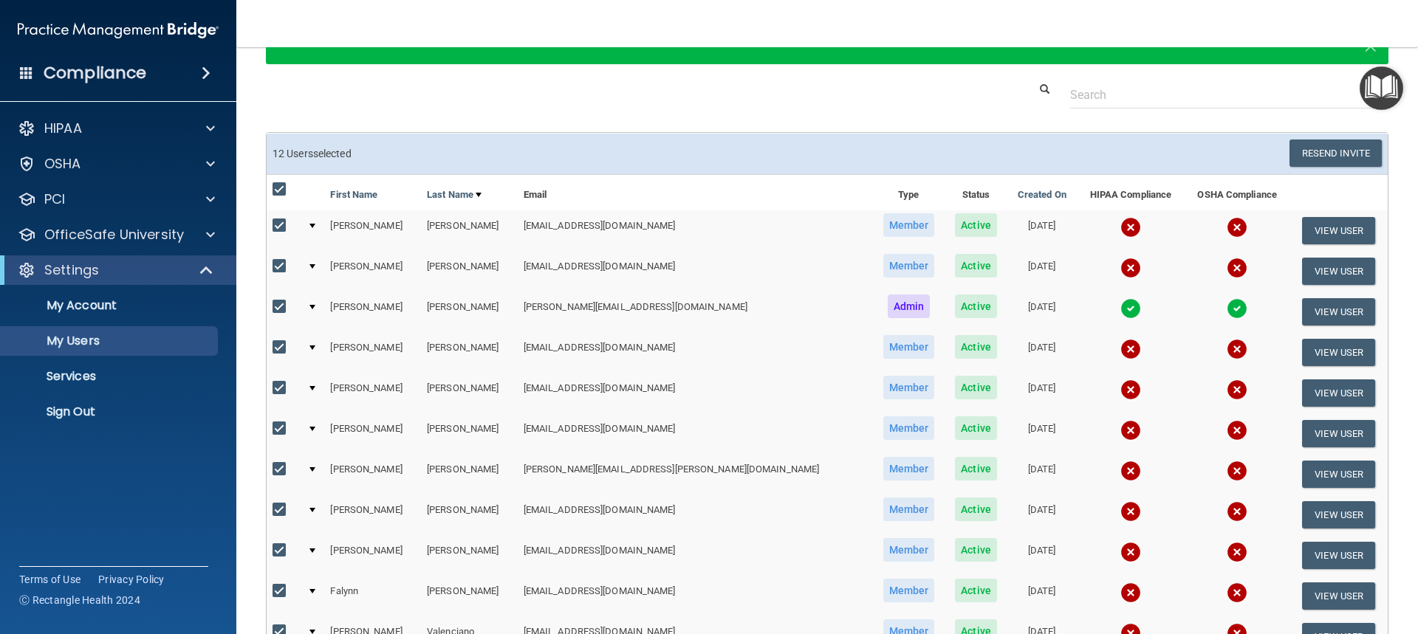
click at [277, 187] on input "checkbox" at bounding box center [281, 190] width 17 height 12
checkbox input "false"
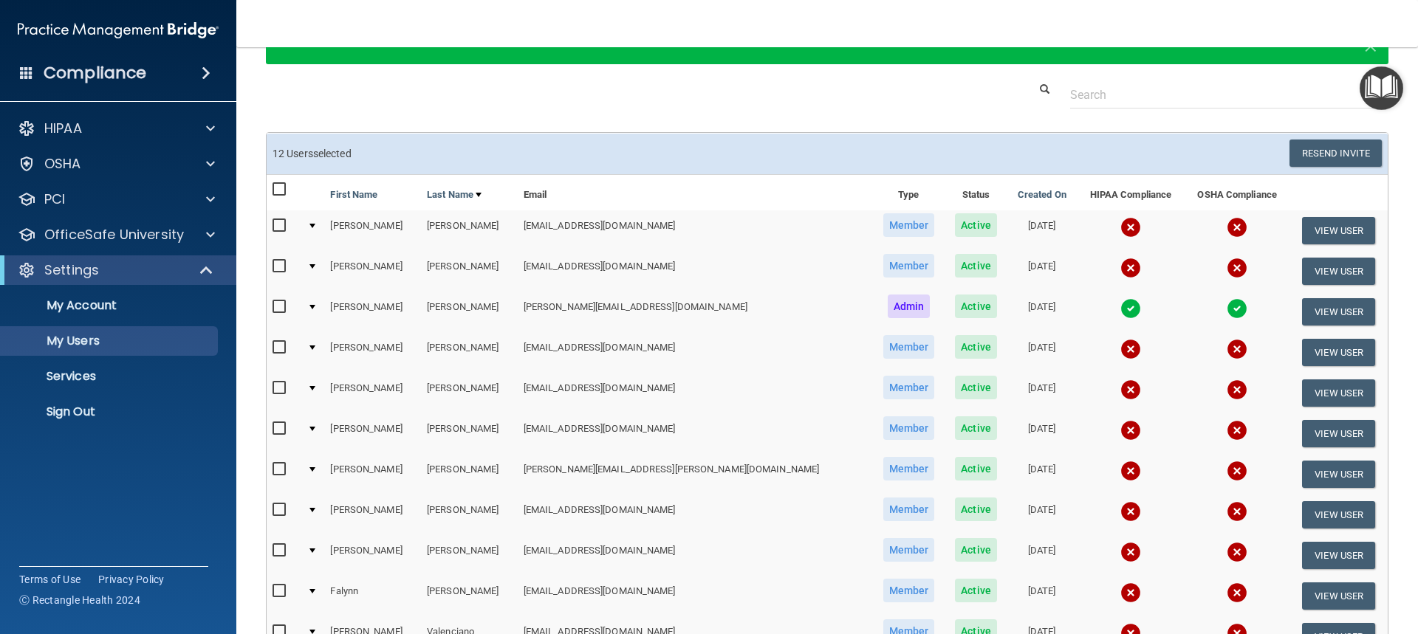
checkbox input "false"
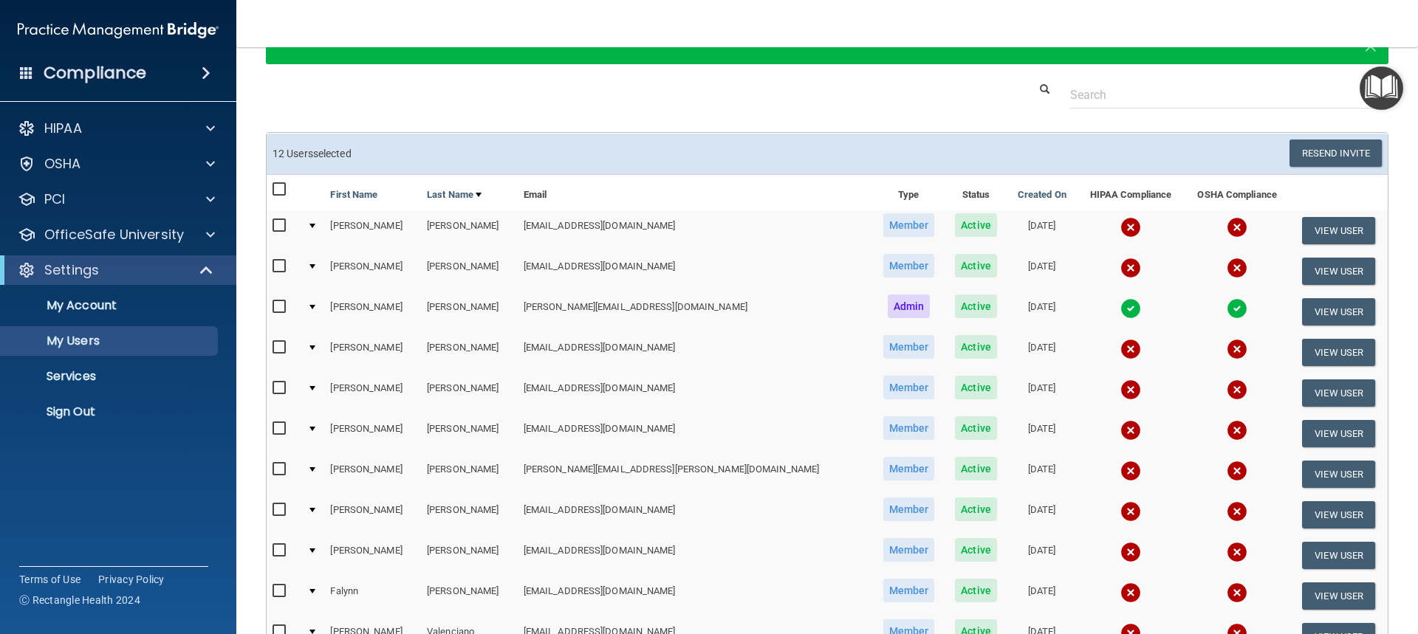
checkbox input "false"
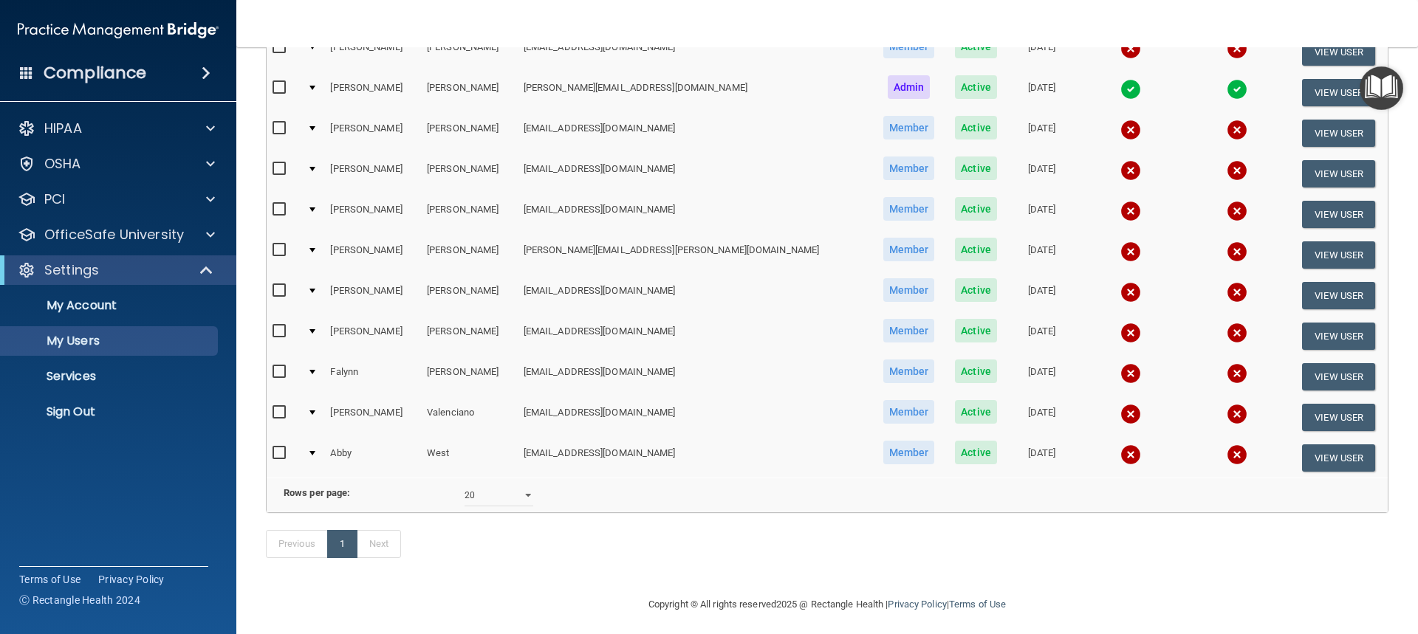
scroll to position [295, 0]
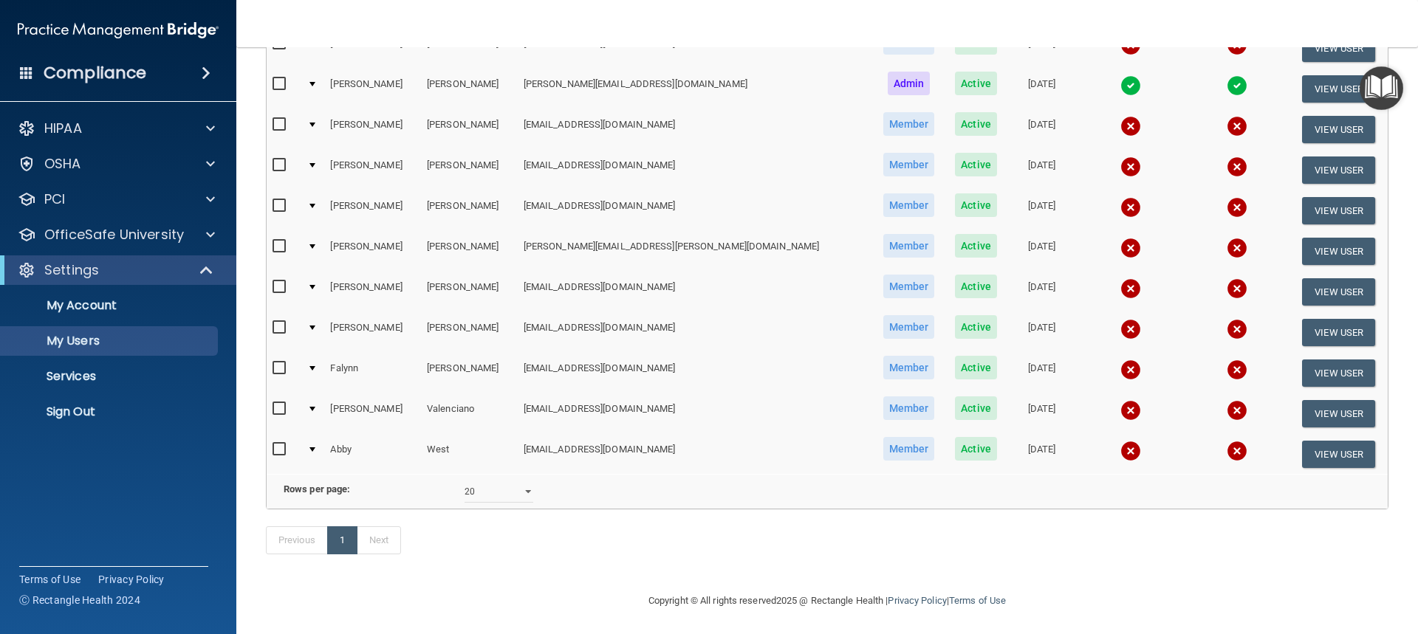
click at [278, 204] on input "checkbox" at bounding box center [281, 206] width 17 height 12
checkbox input "true"
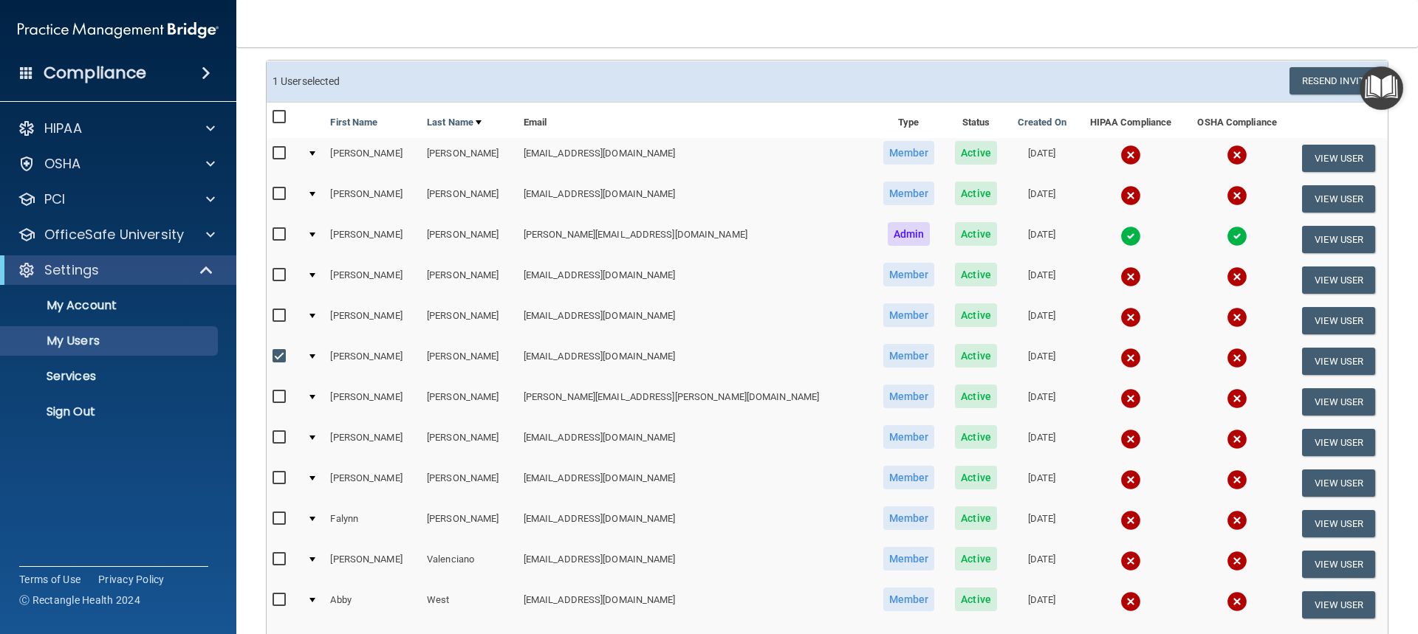
scroll to position [223, 0]
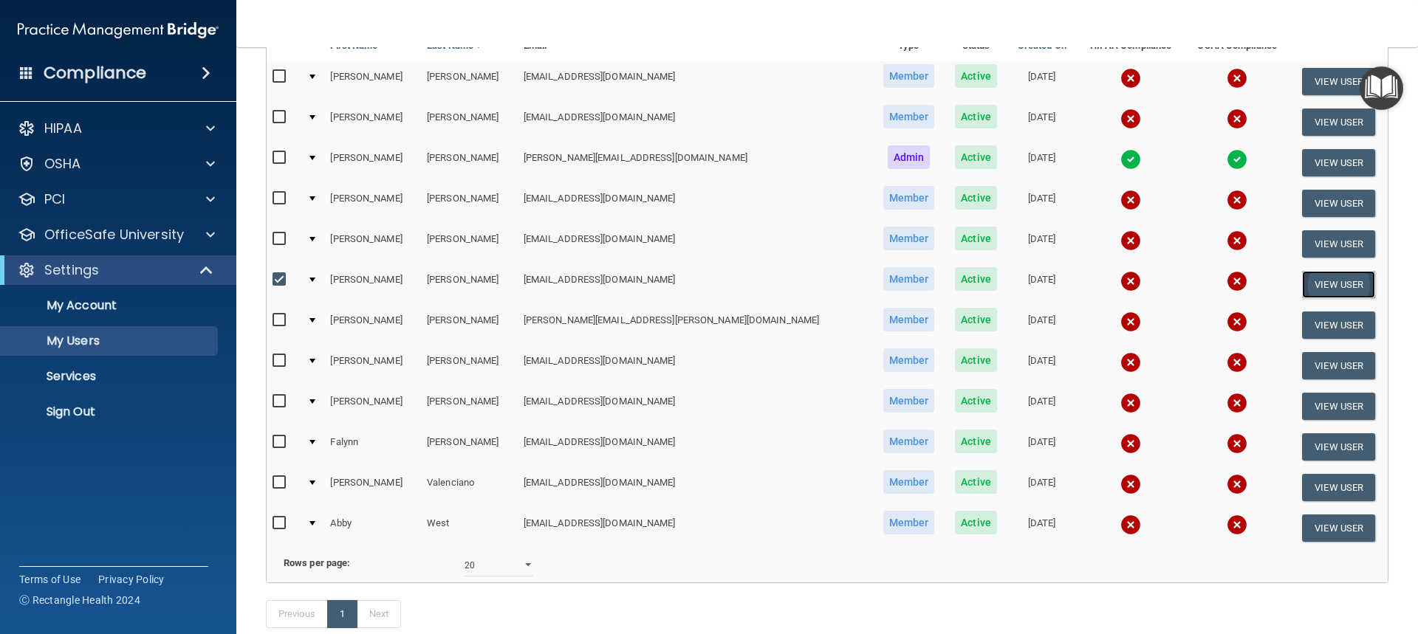
click at [1319, 289] on button "View User" at bounding box center [1338, 284] width 73 height 27
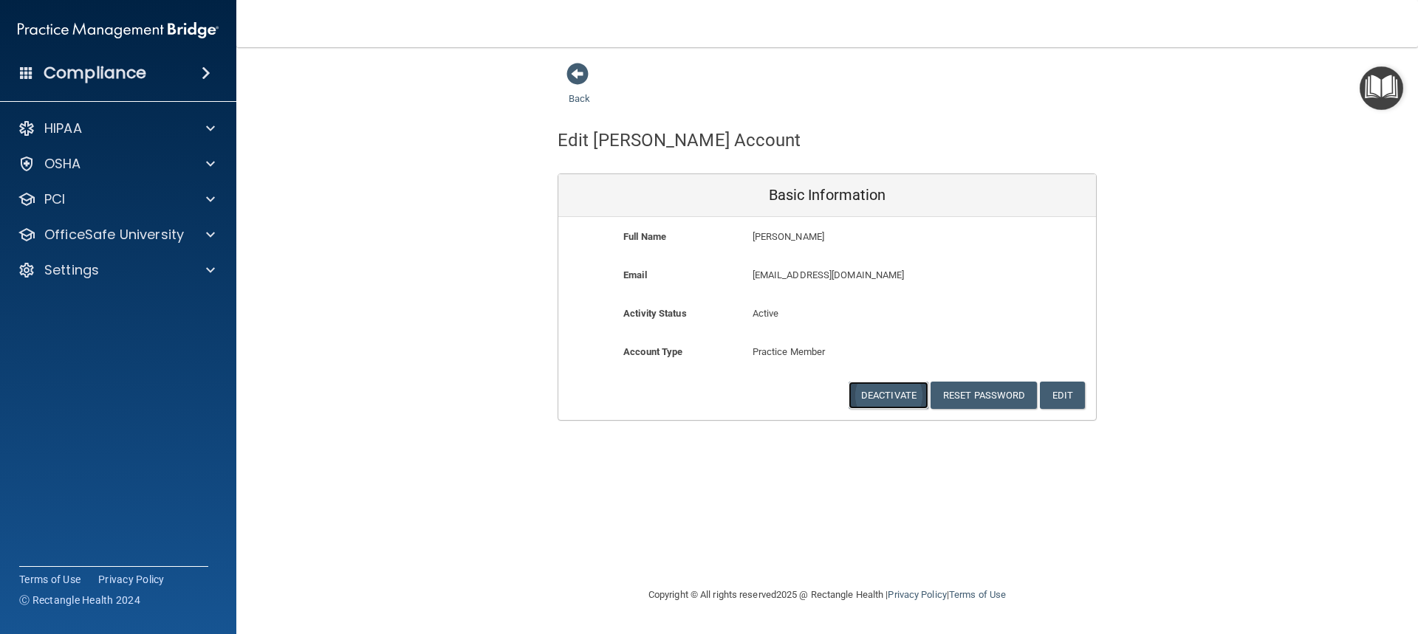
click at [894, 393] on button "Deactivate" at bounding box center [889, 395] width 80 height 27
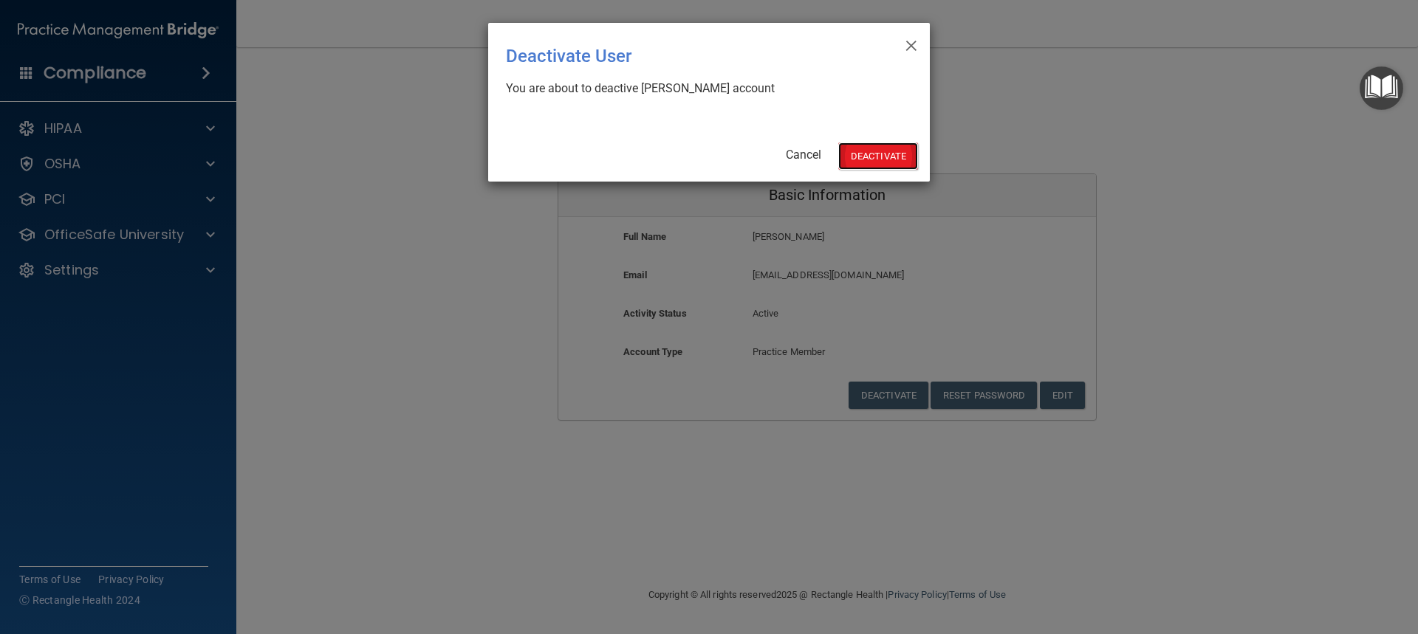
click at [886, 158] on button "Deactivate" at bounding box center [878, 156] width 80 height 27
